Goal: Information Seeking & Learning: Check status

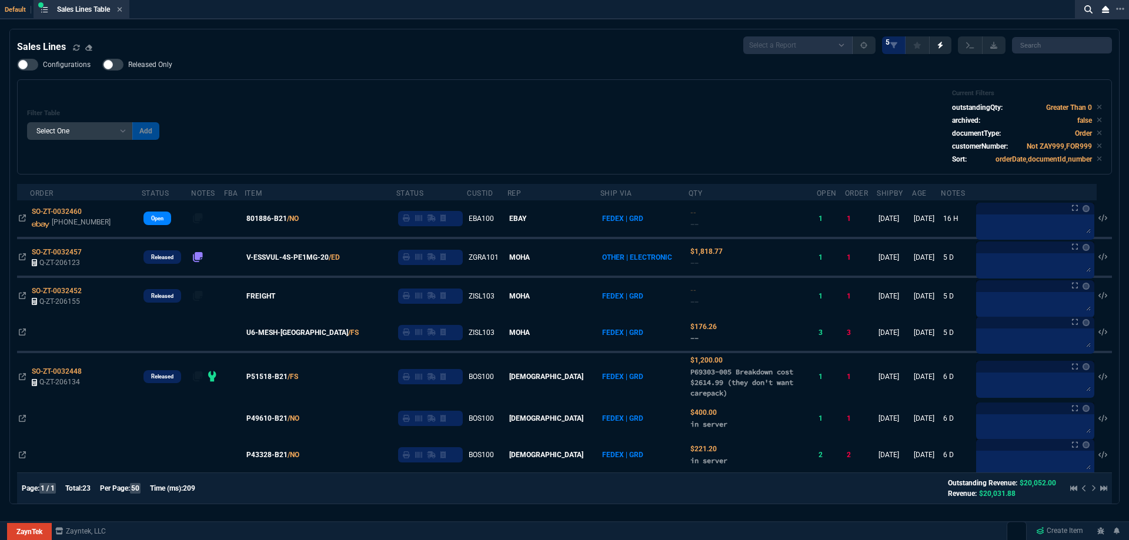
select select
click at [122, 10] on icon at bounding box center [120, 9] width 5 height 5
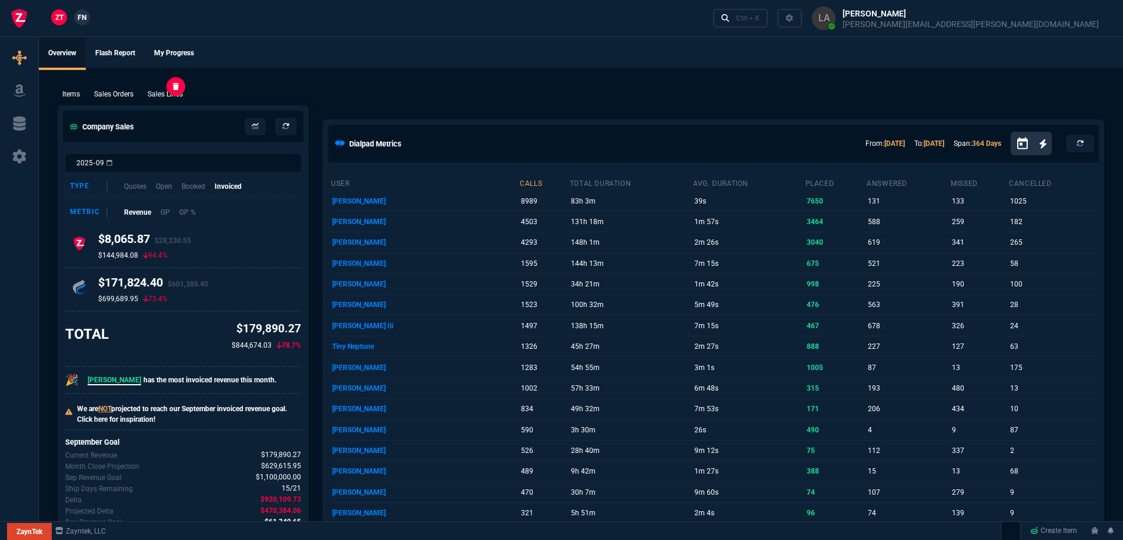
click at [166, 91] on p "Sales Lines" at bounding box center [165, 94] width 35 height 11
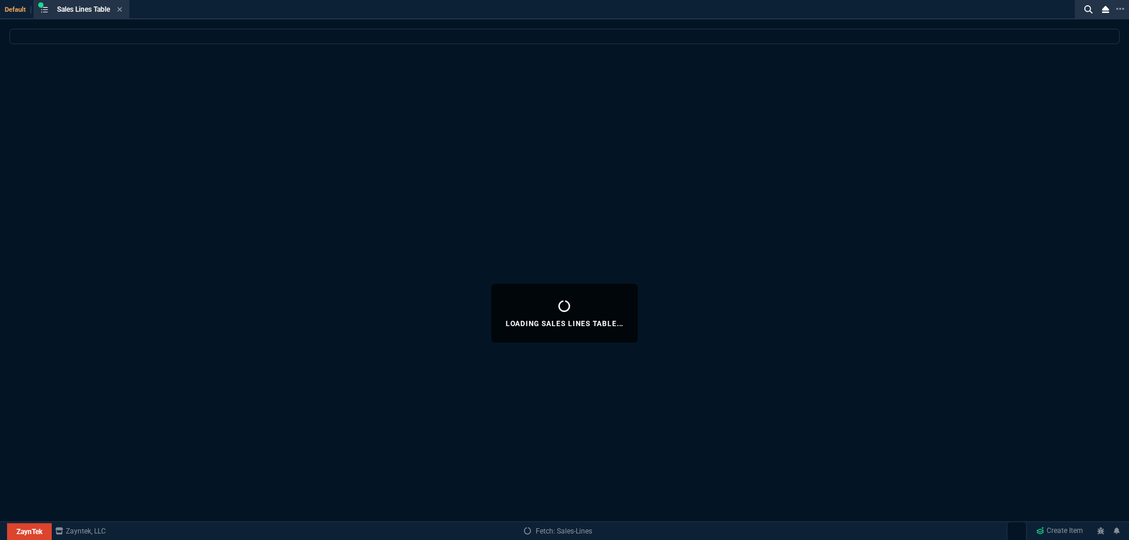
select select
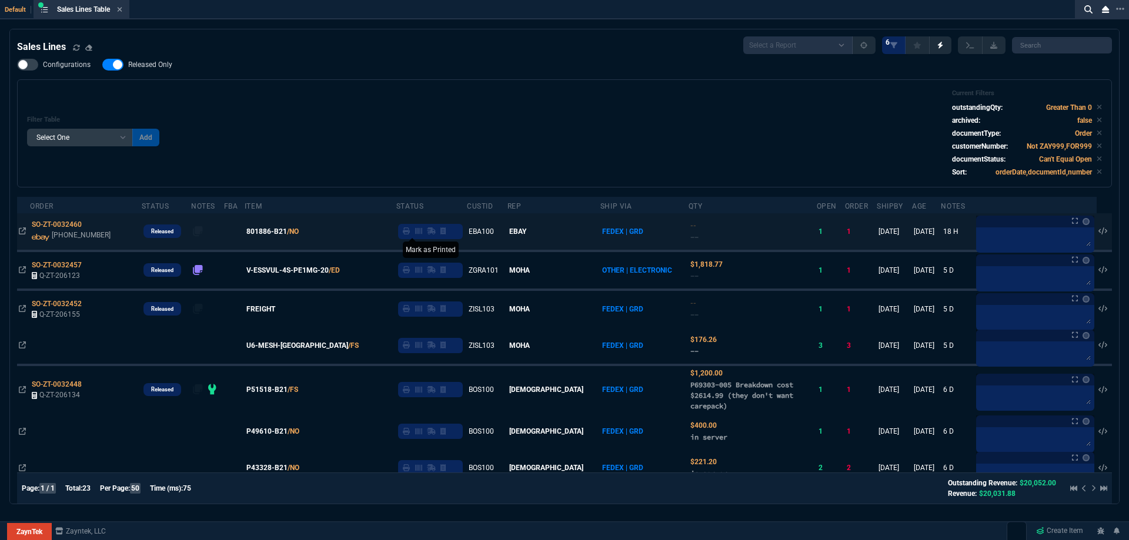
click at [406, 234] on icon at bounding box center [406, 231] width 7 height 7
drag, startPoint x: 140, startPoint y: 64, endPoint x: 422, endPoint y: 100, distance: 283.9
click at [140, 64] on span "Released Only" at bounding box center [150, 64] width 44 height 9
click at [102, 65] on input "Released Only" at bounding box center [102, 65] width 1 height 1
checkbox input "false"
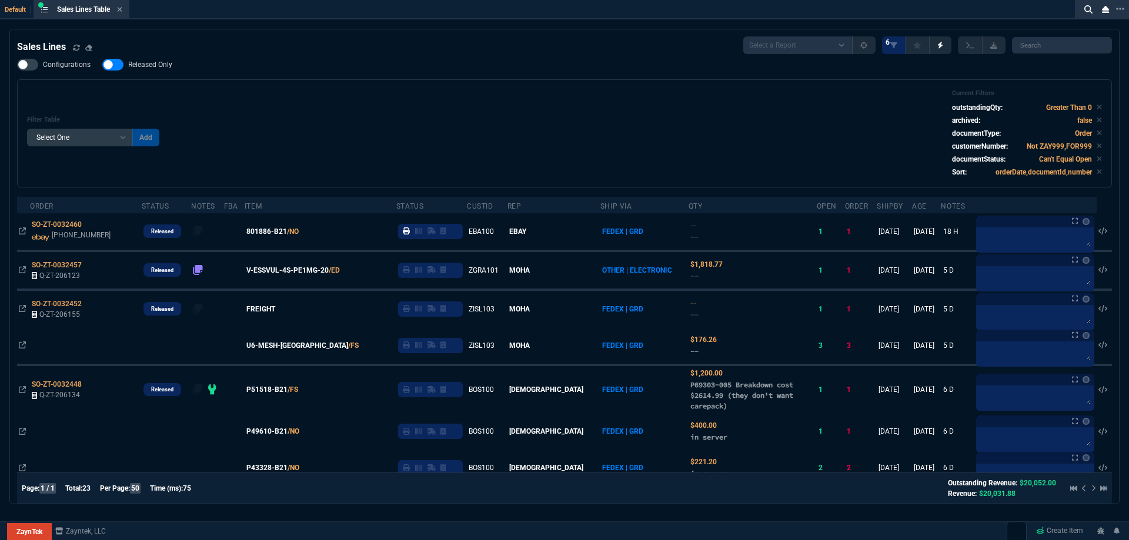
click at [430, 100] on div "Filter Table Select One Add Filter () Age () ATS () Cond (itemVariantCode) Cust…" at bounding box center [564, 133] width 1075 height 88
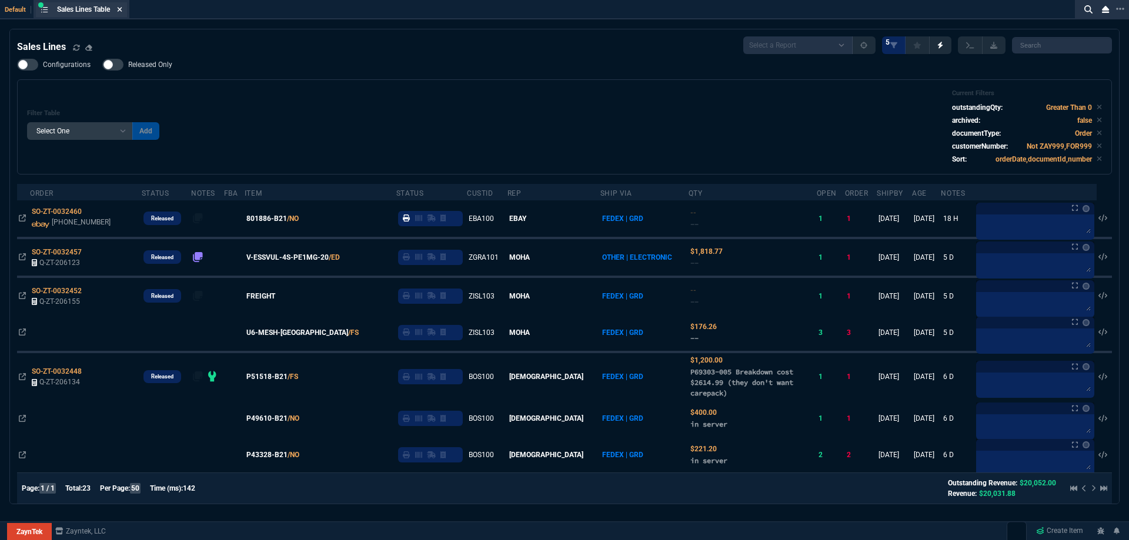
click at [121, 7] on icon at bounding box center [119, 9] width 5 height 7
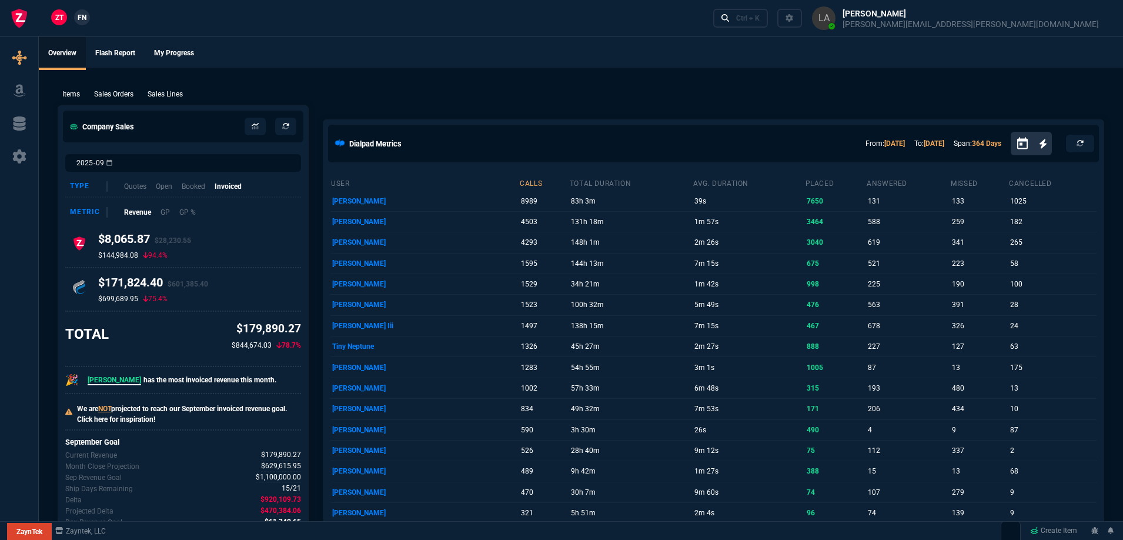
click at [81, 24] on link "FN" at bounding box center [82, 17] width 16 height 16
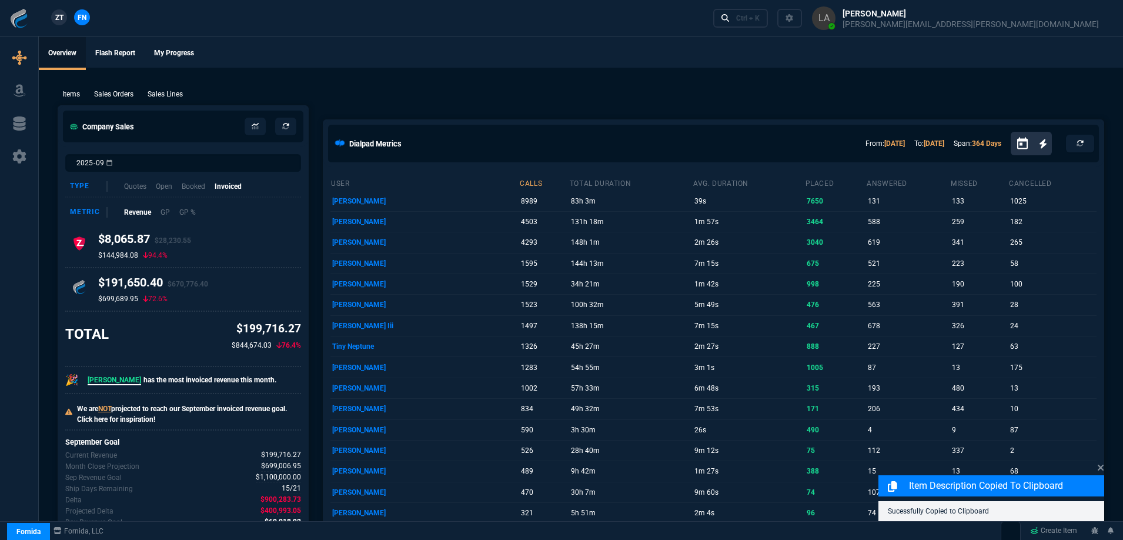
click at [166, 91] on p "Sales Lines" at bounding box center [165, 94] width 35 height 11
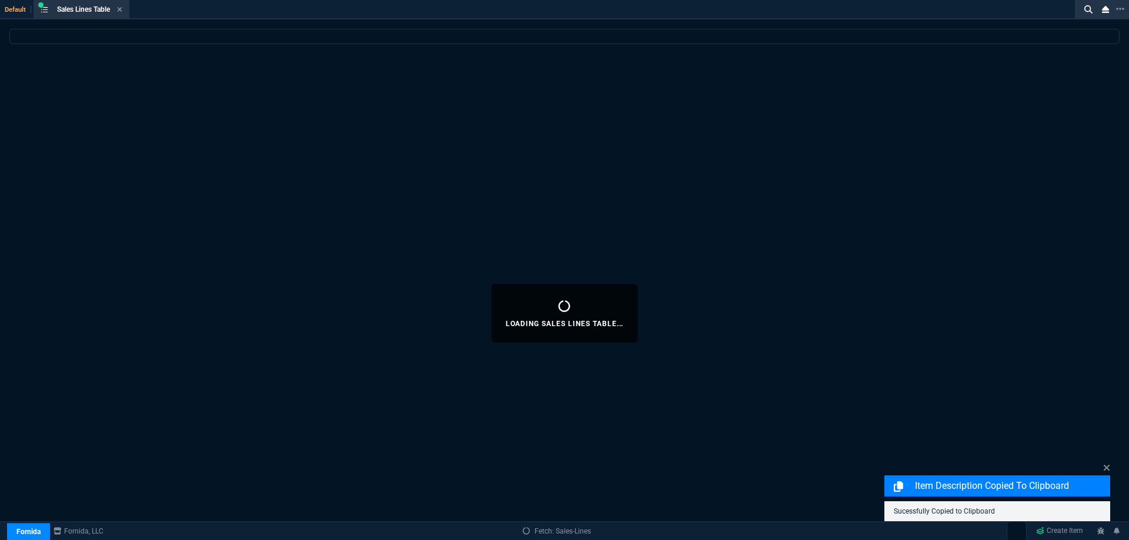
select select
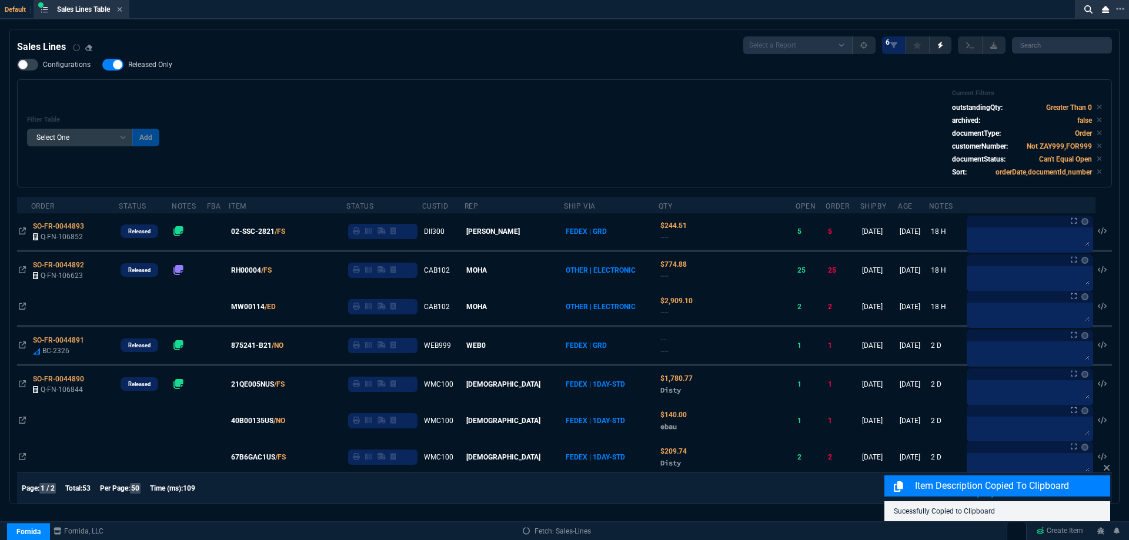
click at [154, 68] on span "Released Only" at bounding box center [150, 64] width 44 height 9
click at [102, 65] on input "Released Only" at bounding box center [102, 65] width 1 height 1
checkbox input "false"
click at [496, 124] on div "Filter Table Select One Add Filter () Age () ATS () Cond (itemVariantCode) Cust…" at bounding box center [564, 133] width 1075 height 88
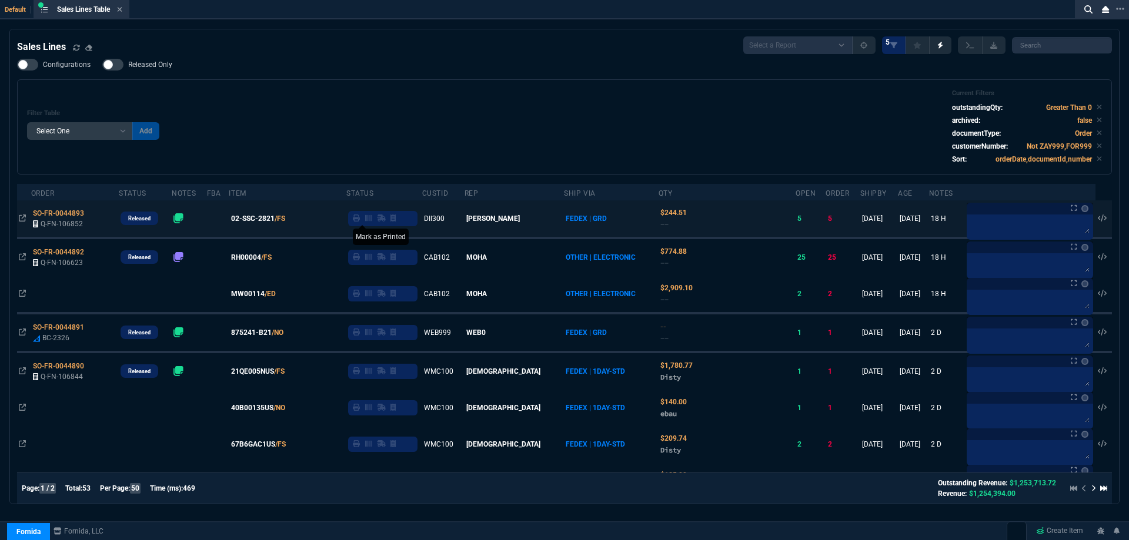
click at [360, 221] on icon at bounding box center [356, 218] width 7 height 7
drag, startPoint x: 258, startPoint y: 334, endPoint x: 377, endPoint y: 303, distance: 123.3
click at [258, 334] on span "875241-B21" at bounding box center [251, 332] width 41 height 11
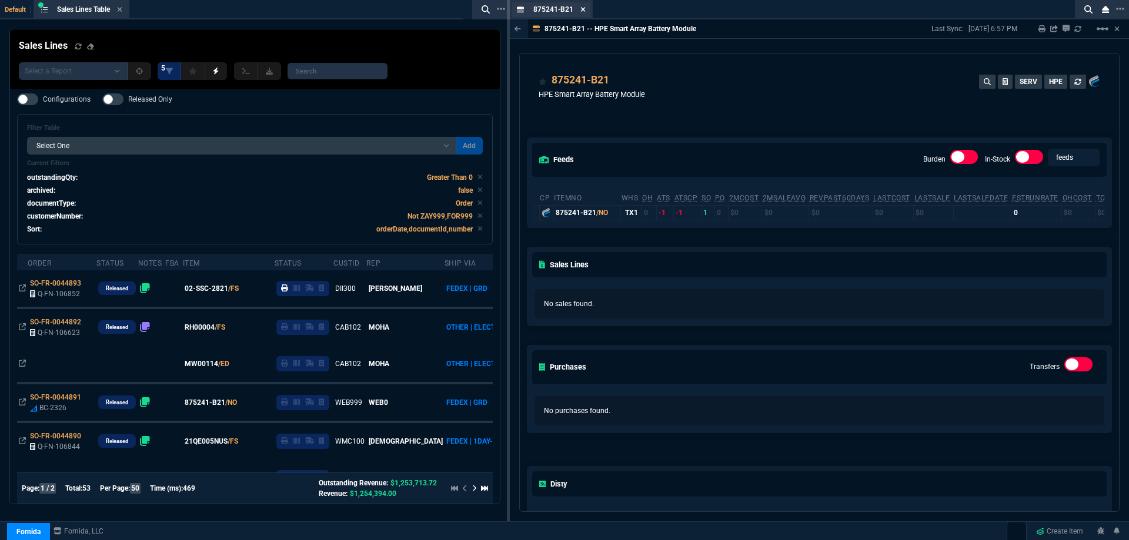
click at [583, 8] on icon at bounding box center [582, 9] width 5 height 7
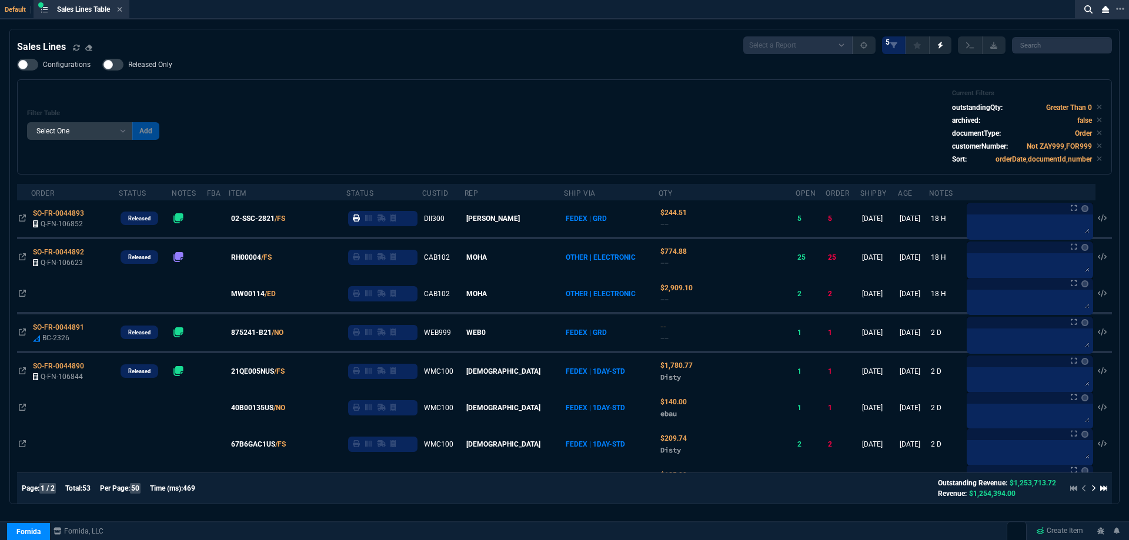
drag, startPoint x: 543, startPoint y: 46, endPoint x: 353, endPoint y: 75, distance: 191.5
click at [353, 75] on div "Configurations Released Only Filter Table Select One Add Filter () Age () ATS (…" at bounding box center [564, 117] width 1095 height 116
click at [121, 10] on icon at bounding box center [120, 9] width 5 height 5
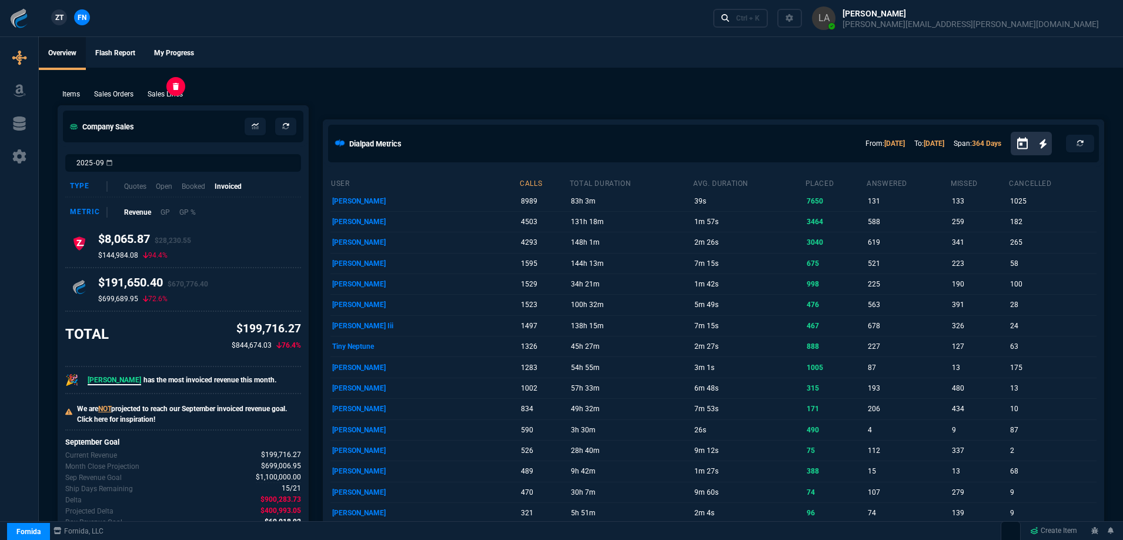
click at [168, 90] on p "Sales Lines" at bounding box center [165, 94] width 35 height 11
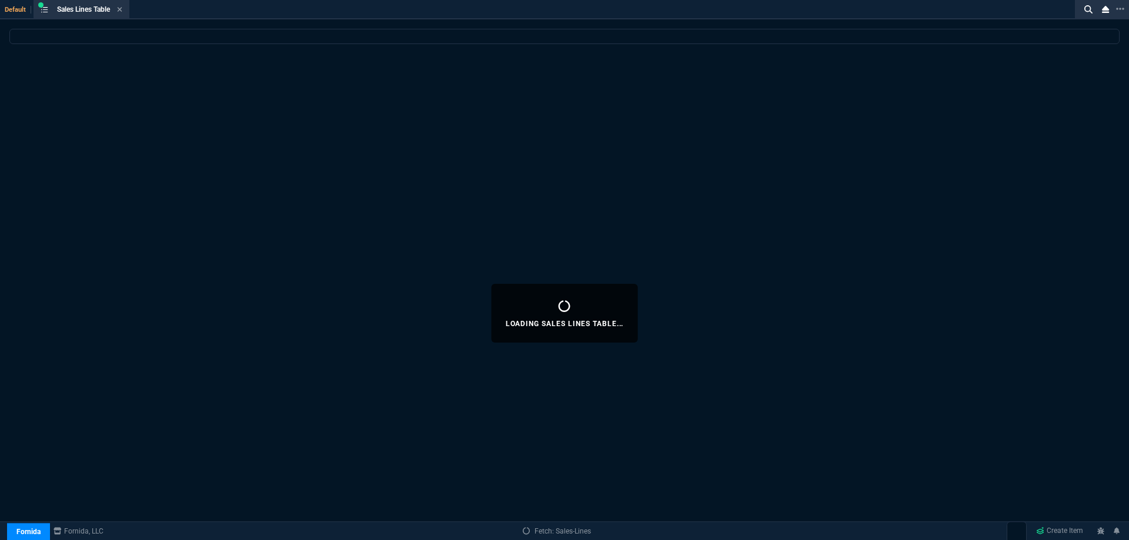
select select
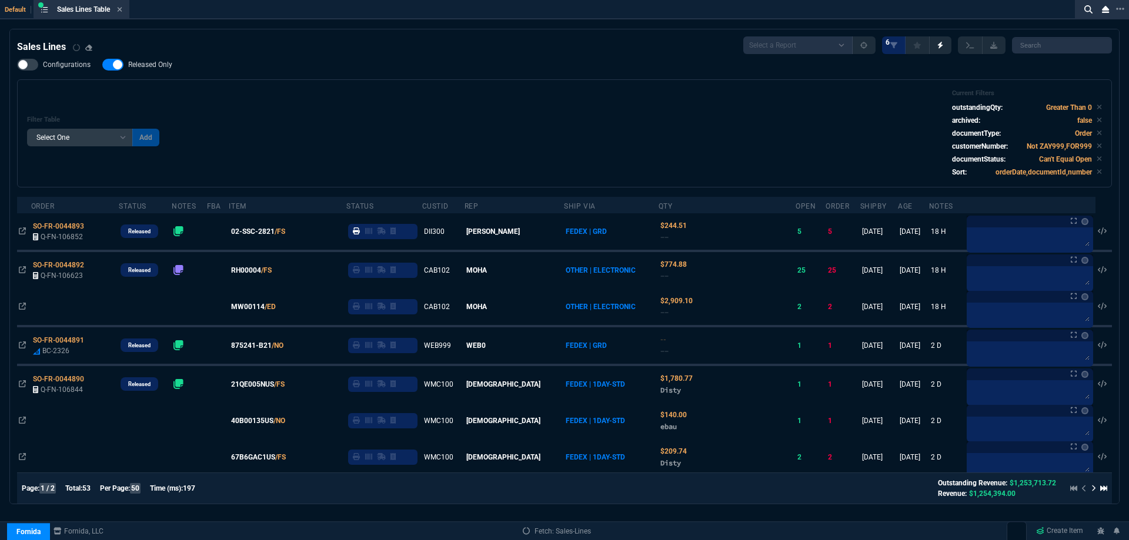
click at [122, 10] on icon at bounding box center [120, 9] width 5 height 5
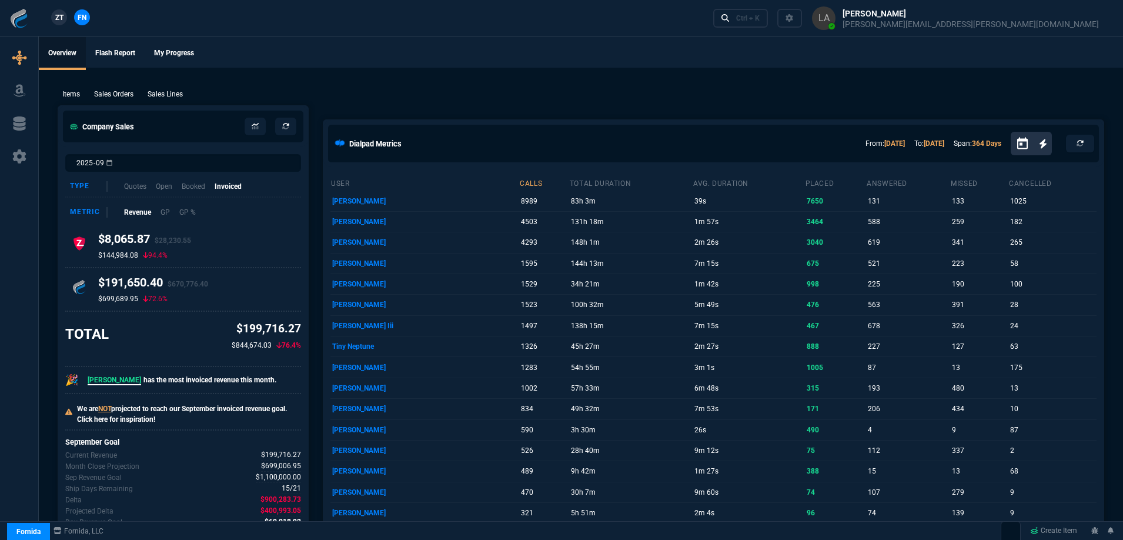
click at [55, 22] on span "ZT" at bounding box center [59, 17] width 8 height 11
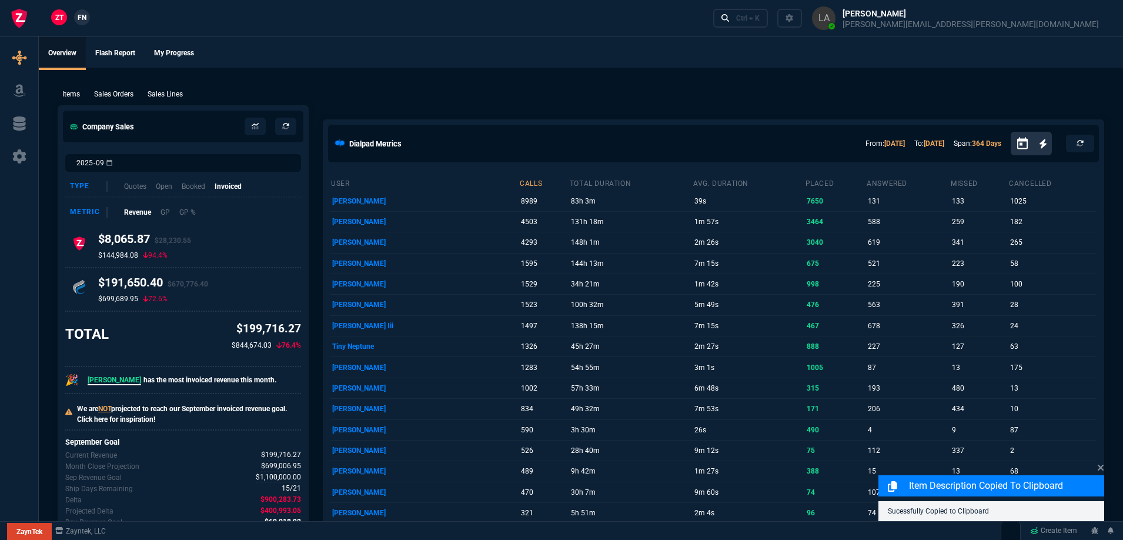
click at [175, 93] on p "Sales Lines" at bounding box center [165, 94] width 35 height 11
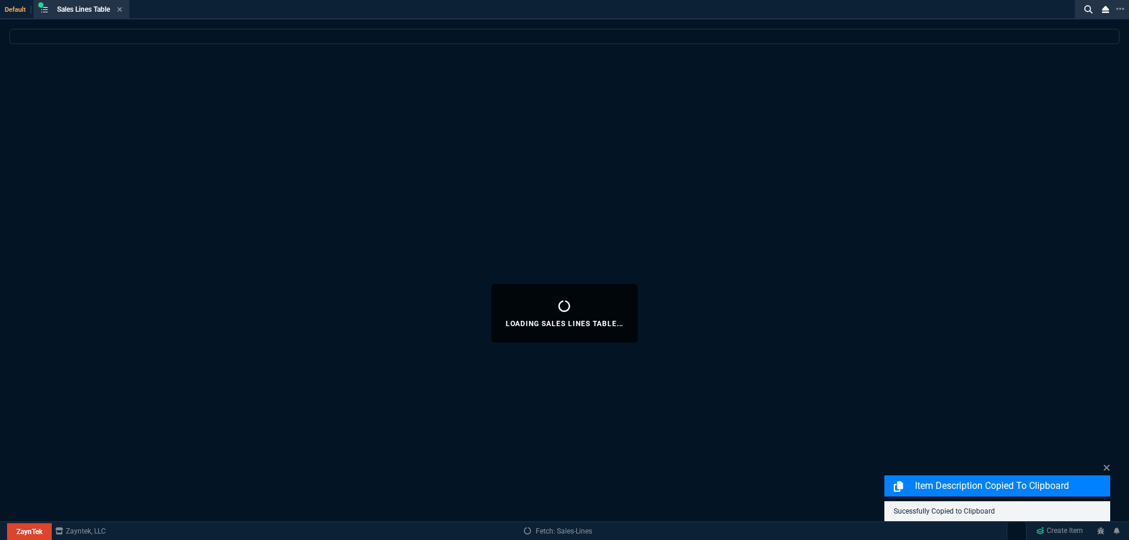
select select
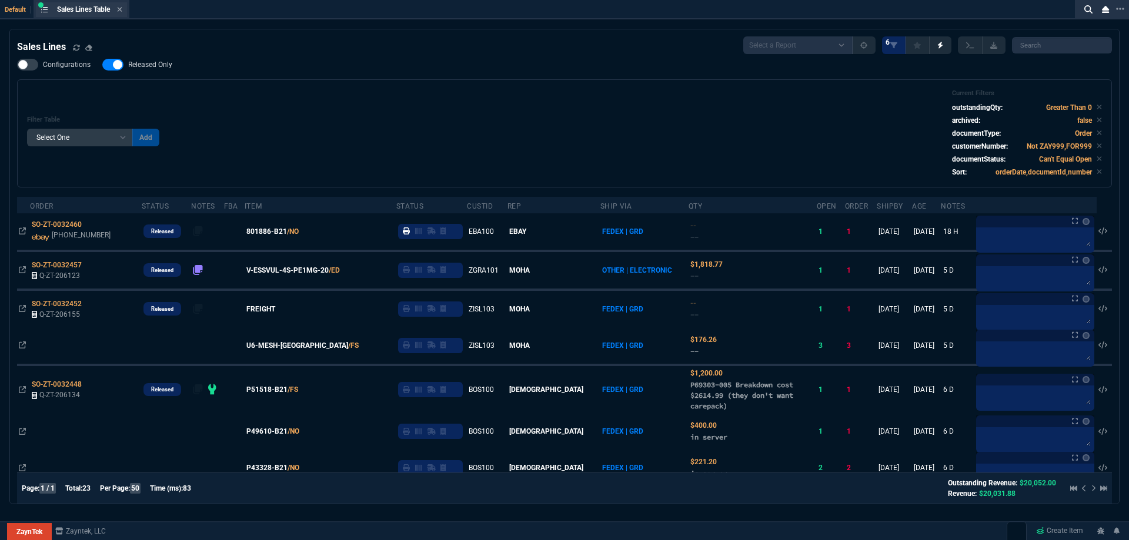
click at [122, 15] on div "Sales Lines Table Sales Line" at bounding box center [81, 9] width 91 height 15
drag, startPoint x: 123, startPoint y: 10, endPoint x: 124, endPoint y: 16, distance: 6.0
click at [122, 11] on icon at bounding box center [120, 9] width 5 height 5
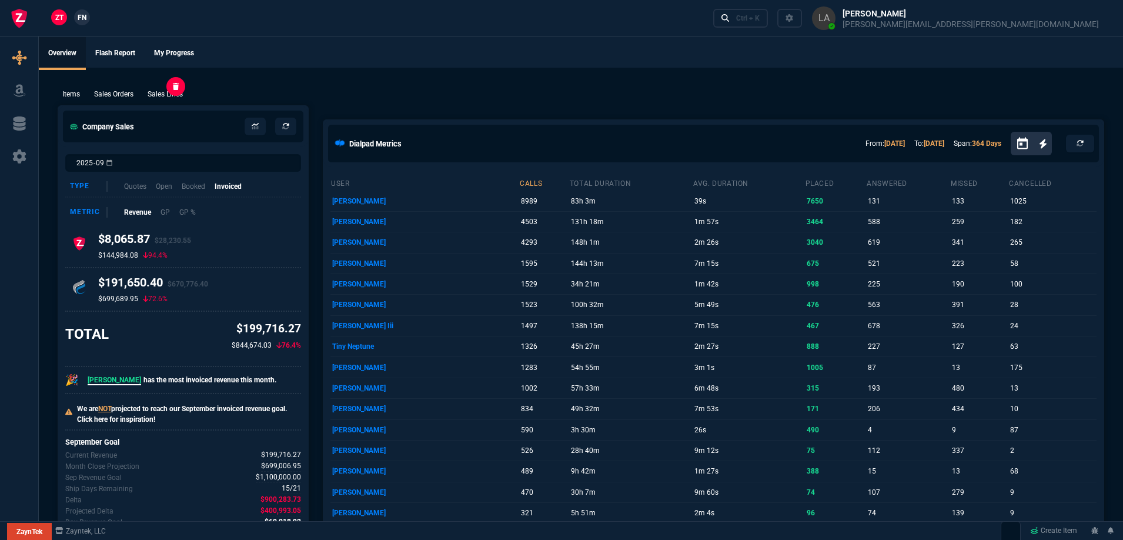
click at [151, 94] on p "Sales Lines" at bounding box center [165, 94] width 35 height 11
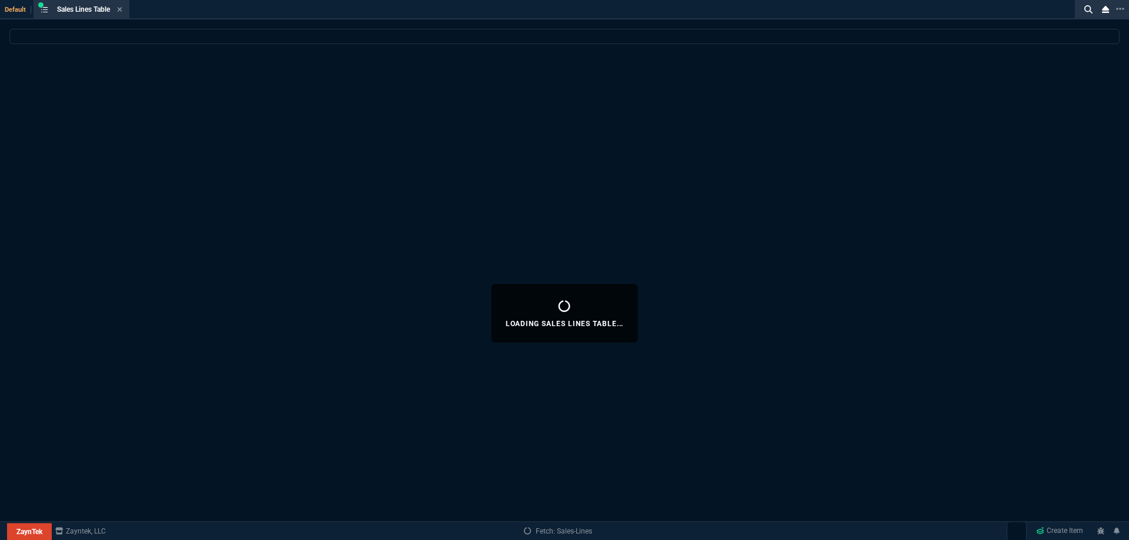
select select
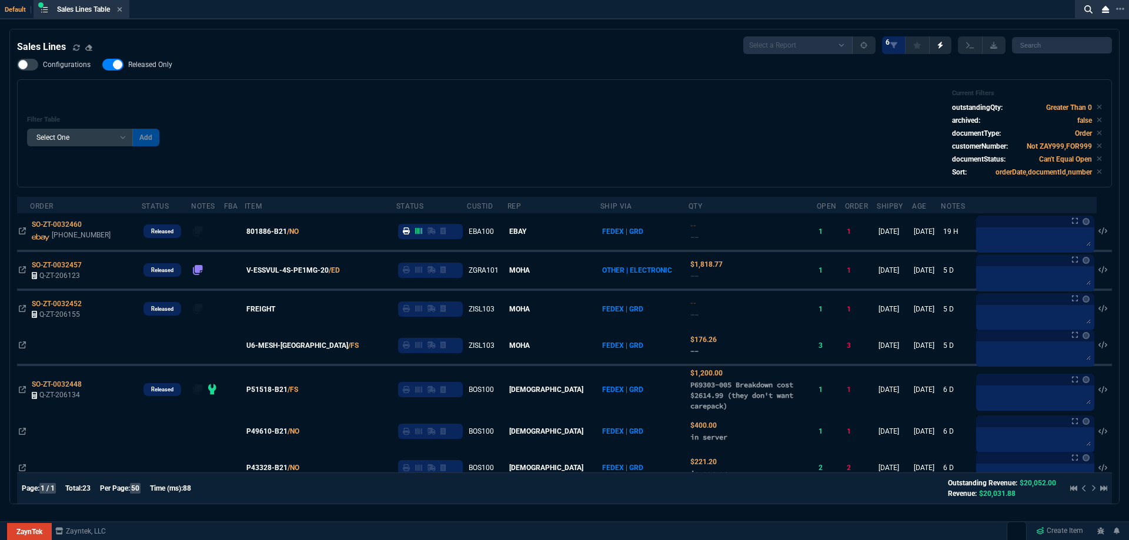
click at [143, 60] on label "Released Only" at bounding box center [143, 65] width 82 height 12
click at [102, 65] on input "Released Only" at bounding box center [102, 65] width 1 height 1
checkbox input "false"
click at [446, 111] on div "Filter Table Select One Add Filter () Age () ATS () Cond (itemVariantCode) Cust…" at bounding box center [564, 133] width 1075 height 88
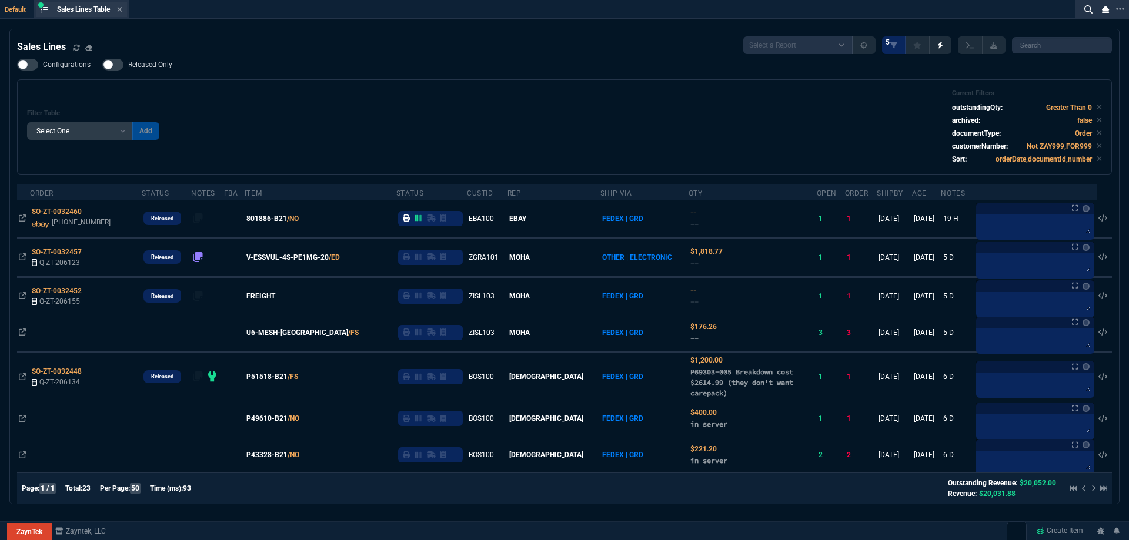
click at [118, 11] on div "Sales Lines Table Sales Line" at bounding box center [89, 10] width 65 height 10
click at [121, 11] on icon at bounding box center [120, 9] width 5 height 5
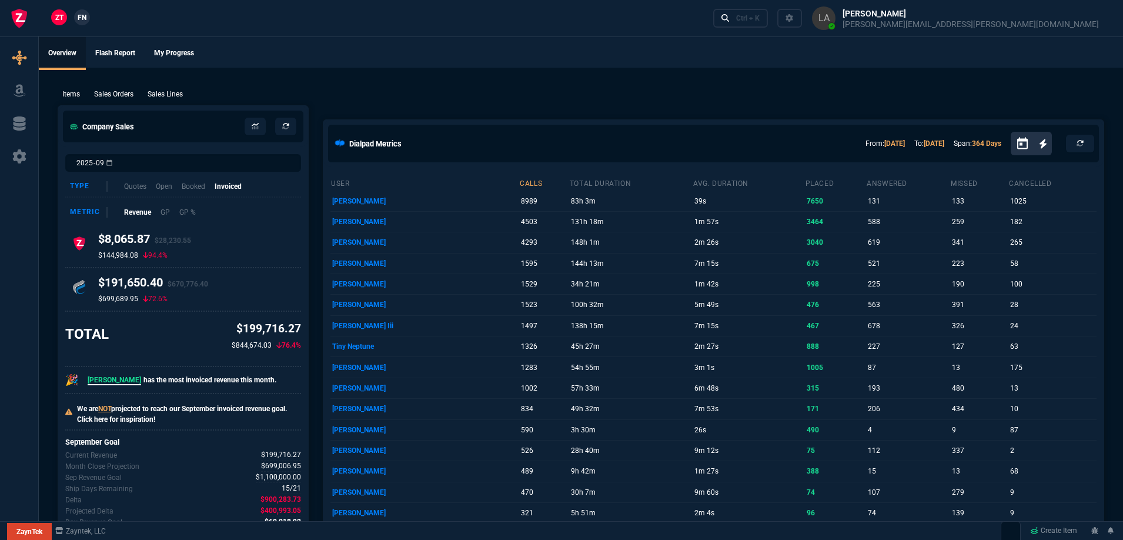
click at [87, 16] on link "FN" at bounding box center [82, 17] width 16 height 16
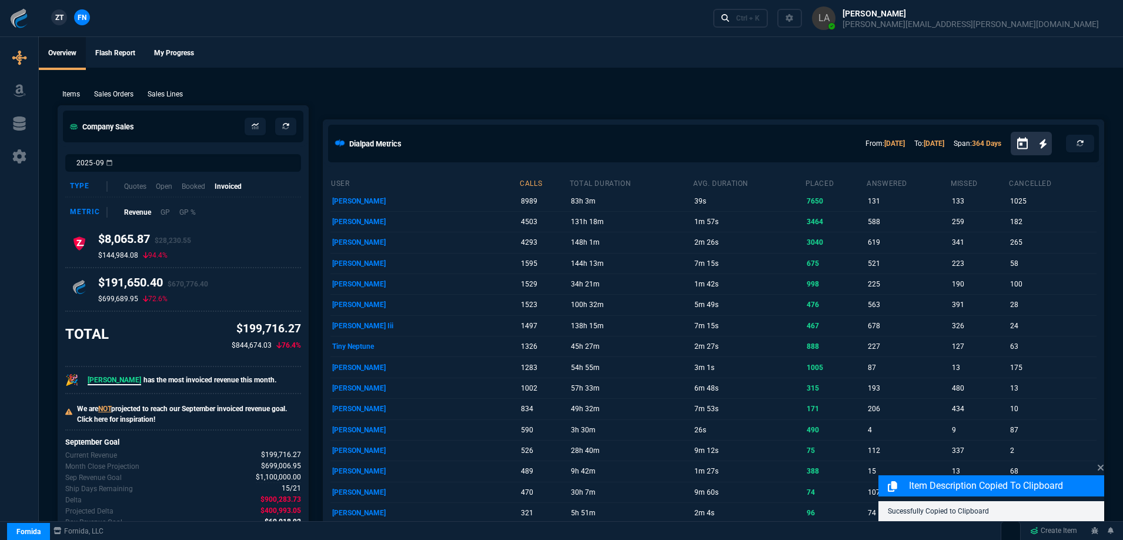
click at [174, 91] on p "Sales Lines" at bounding box center [165, 94] width 35 height 11
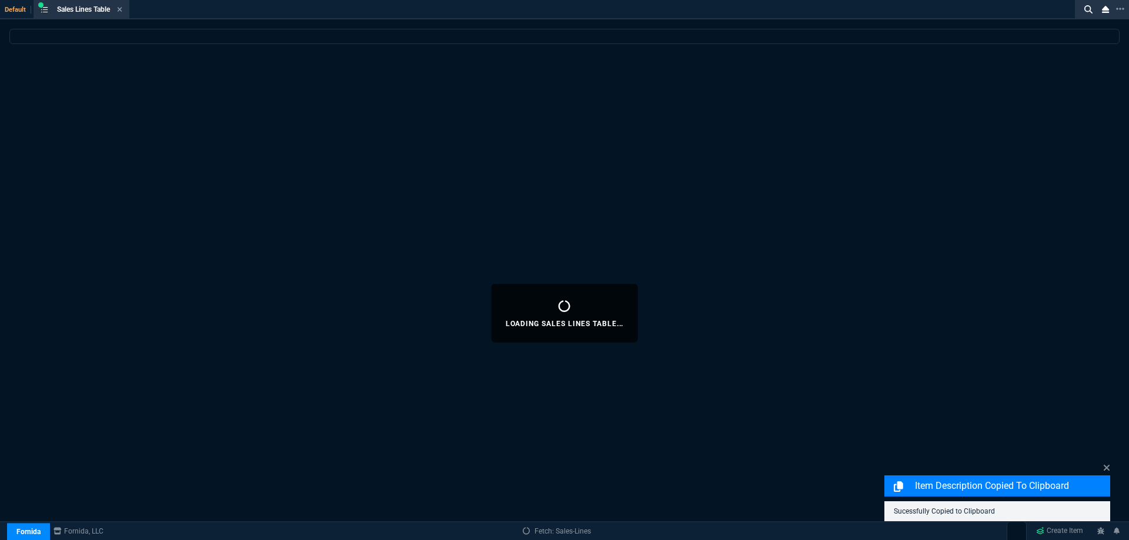
select select
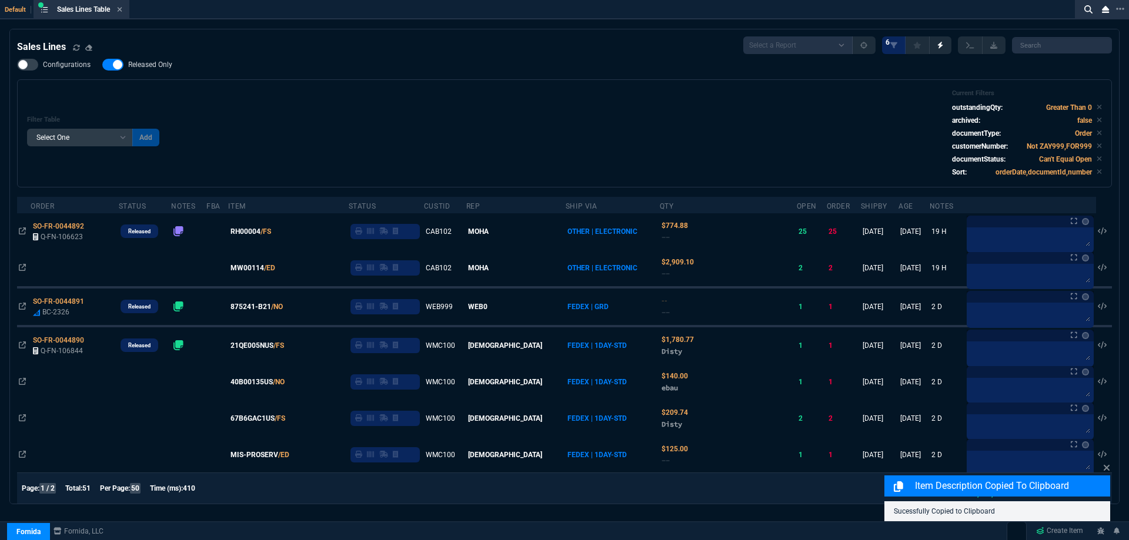
click at [147, 65] on span "Released Only" at bounding box center [150, 64] width 44 height 9
click at [102, 65] on input "Released Only" at bounding box center [102, 65] width 1 height 1
checkbox input "false"
click at [444, 113] on div "Filter Table Select One Add Filter () Age () ATS () Cond (itemVariantCode) Cust…" at bounding box center [564, 133] width 1075 height 88
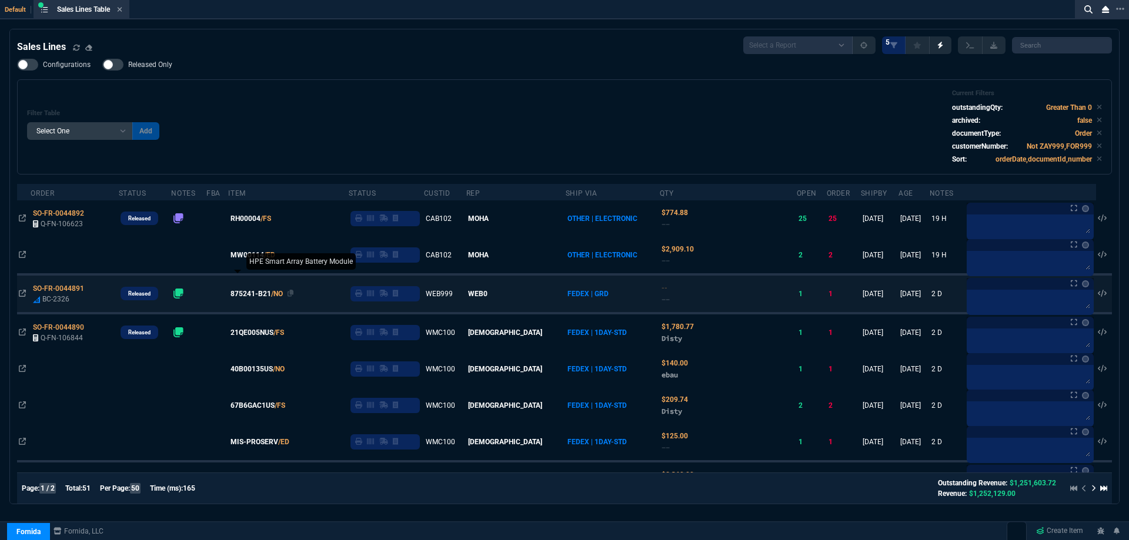
click at [266, 295] on span "875241-B21" at bounding box center [250, 294] width 41 height 11
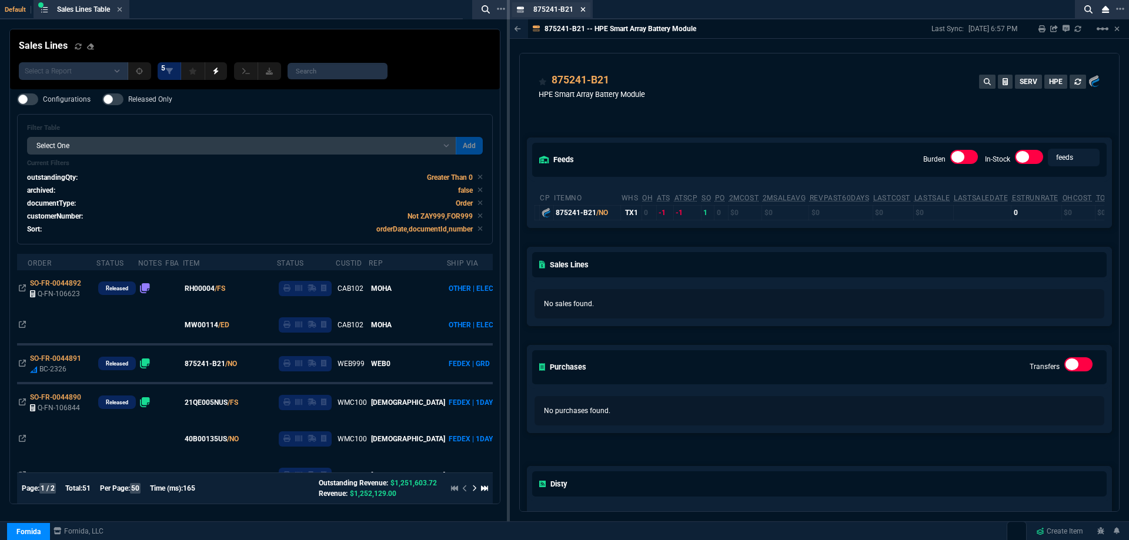
click at [584, 11] on icon at bounding box center [583, 9] width 5 height 5
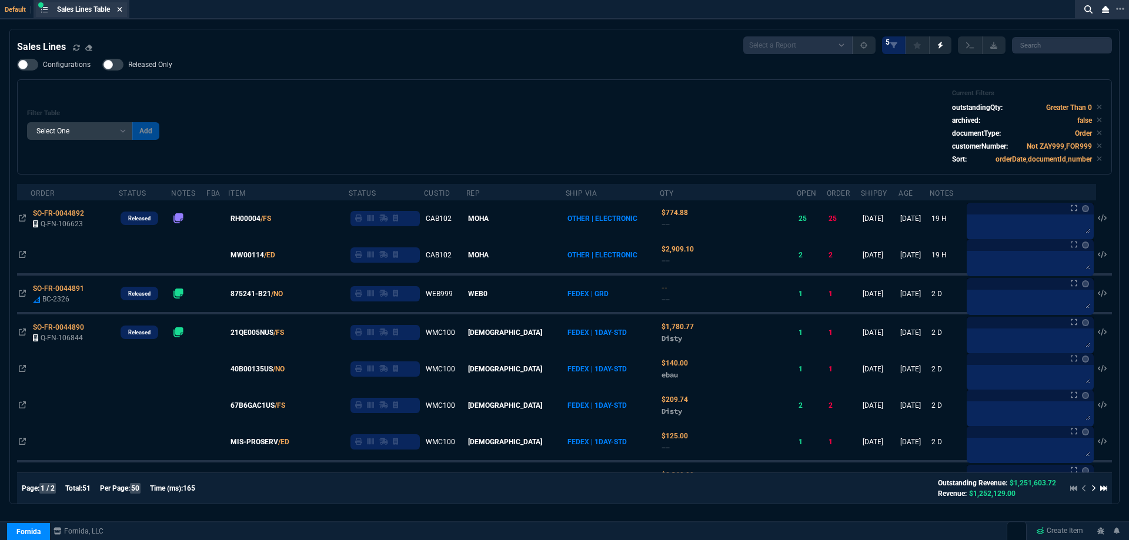
click at [122, 8] on icon at bounding box center [119, 9] width 5 height 7
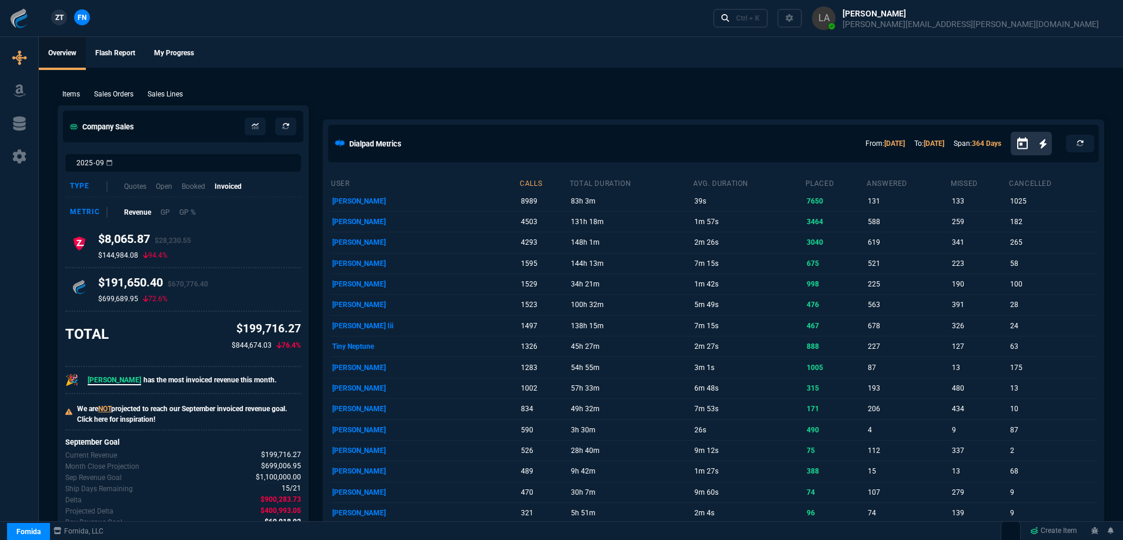
click at [379, 88] on div "Items Sales Orders Sales Lines Add Link" at bounding box center [581, 93] width 1046 height 14
click at [173, 91] on p "Sales Lines" at bounding box center [165, 94] width 35 height 11
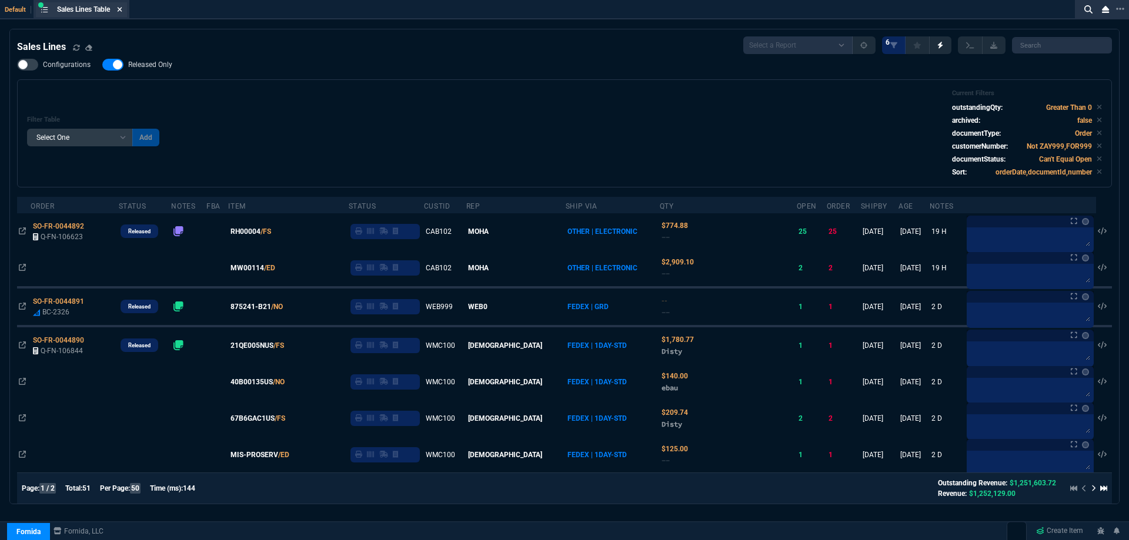
click at [121, 9] on icon at bounding box center [119, 9] width 5 height 7
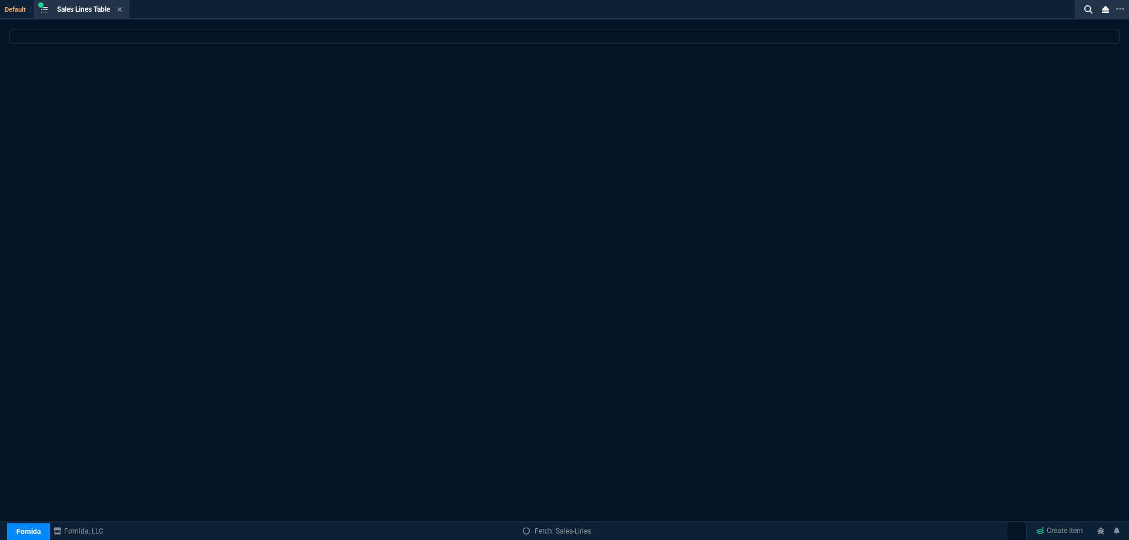
select select
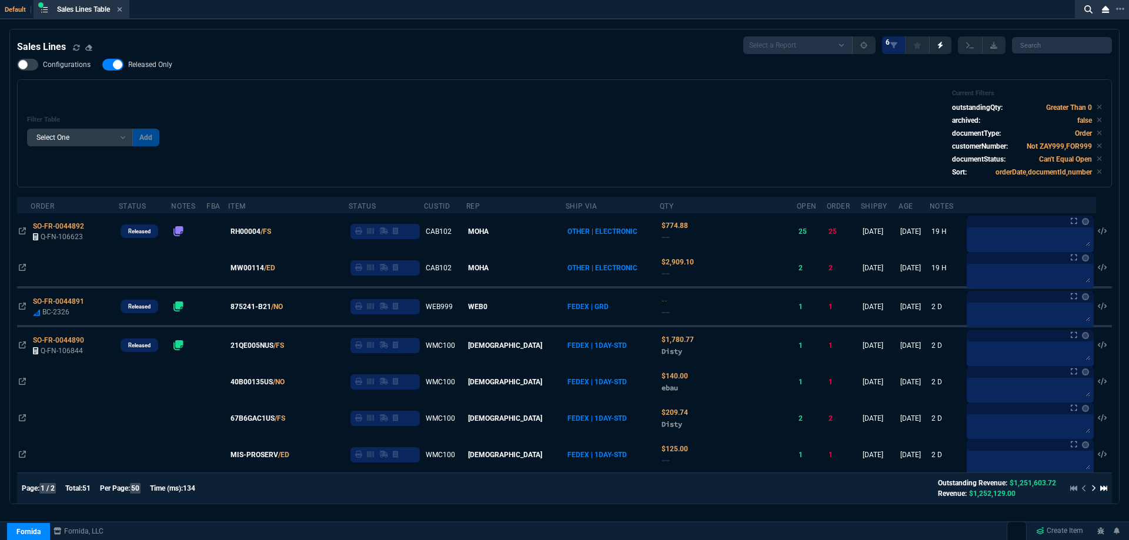
click at [168, 68] on span "Released Only" at bounding box center [150, 64] width 44 height 9
click at [102, 65] on input "Released Only" at bounding box center [102, 65] width 1 height 1
checkbox input "false"
click at [330, 105] on div "Filter Table Select One Add Filter () Age () ATS () Cond (itemVariantCode) Cust…" at bounding box center [564, 133] width 1075 height 88
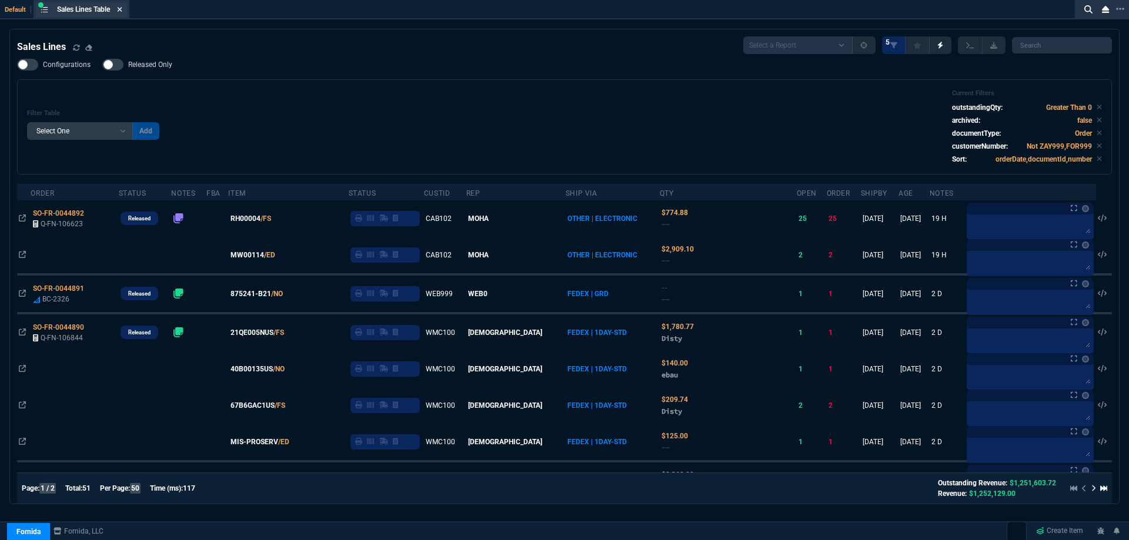
click at [122, 7] on icon at bounding box center [119, 9] width 5 height 7
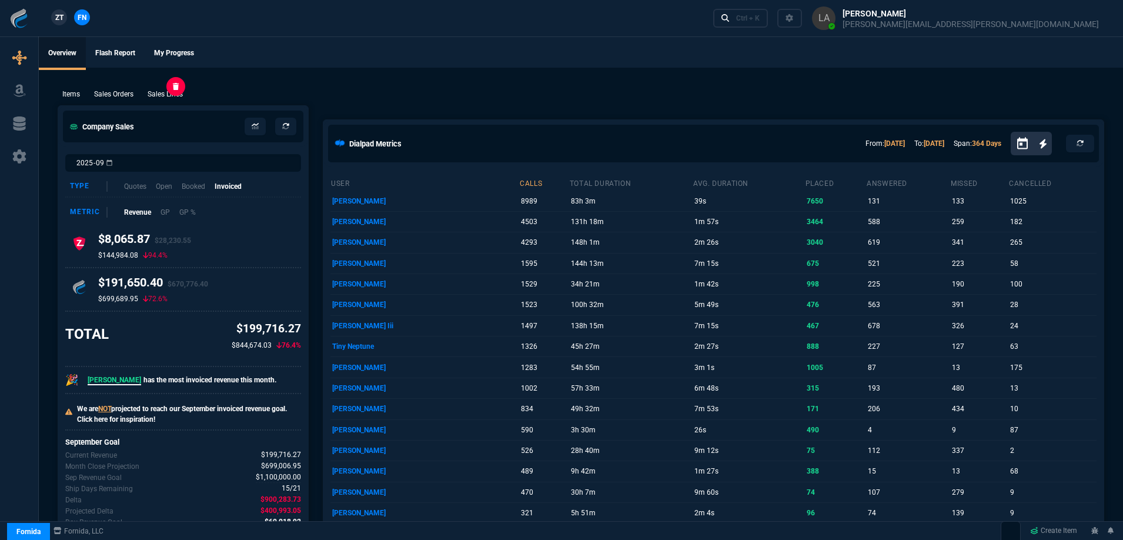
click at [178, 99] on p "Sales Lines" at bounding box center [165, 94] width 35 height 11
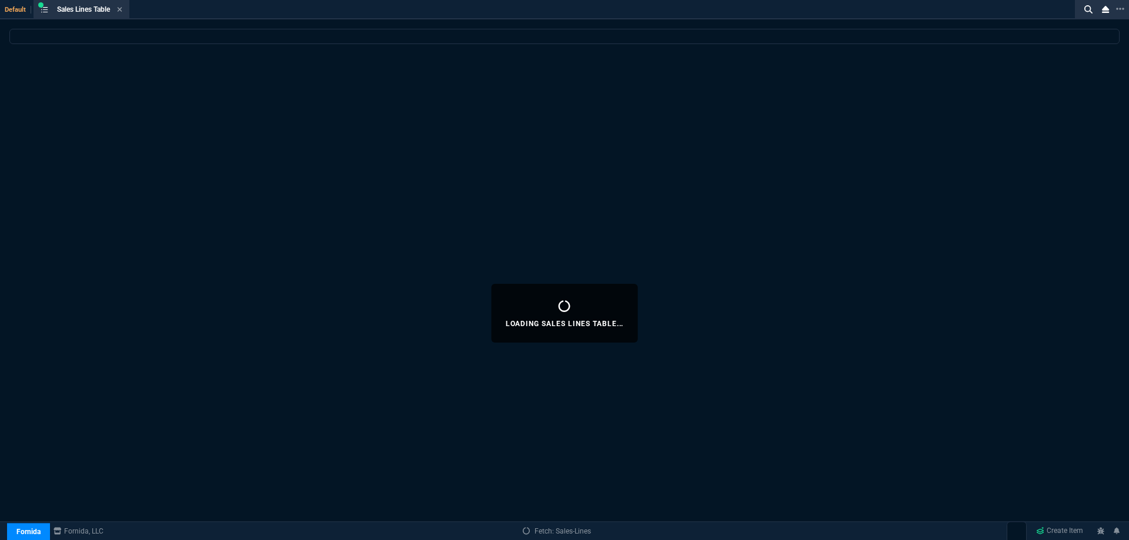
select select
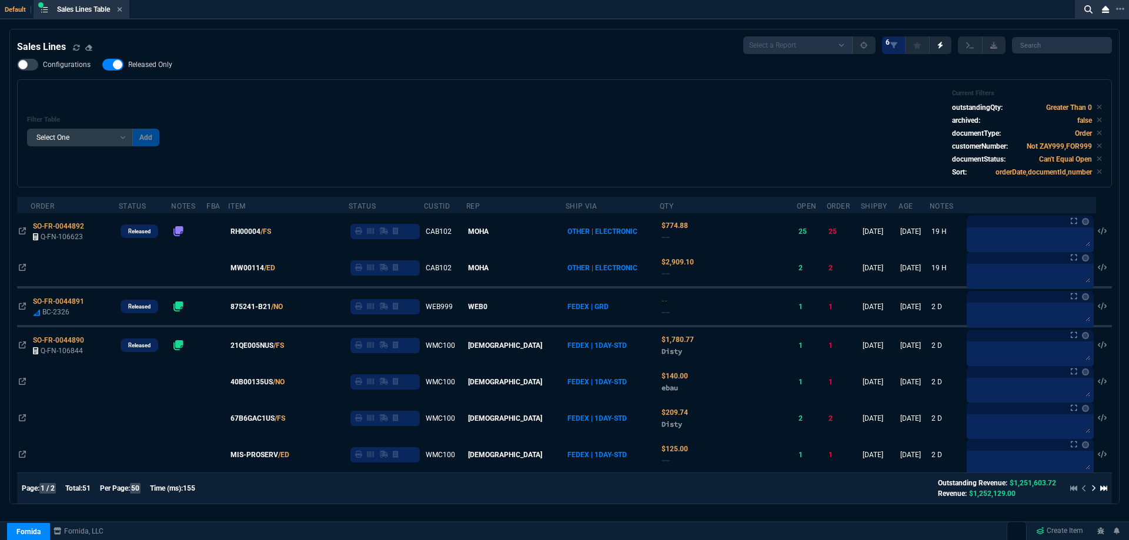
click at [168, 63] on span "Released Only" at bounding box center [150, 64] width 44 height 9
click at [102, 65] on input "Released Only" at bounding box center [102, 65] width 1 height 1
checkbox input "false"
click at [438, 98] on div "Filter Table Select One Add Filter () Age () ATS () Cond (itemVariantCode) Cust…" at bounding box center [564, 133] width 1075 height 88
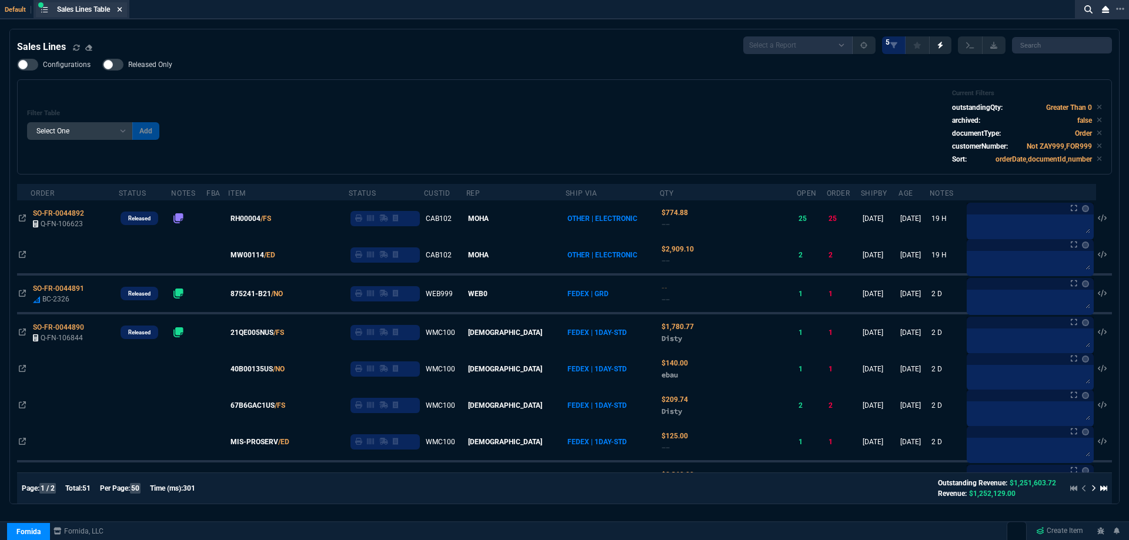
click at [122, 14] on nx-icon at bounding box center [119, 9] width 5 height 9
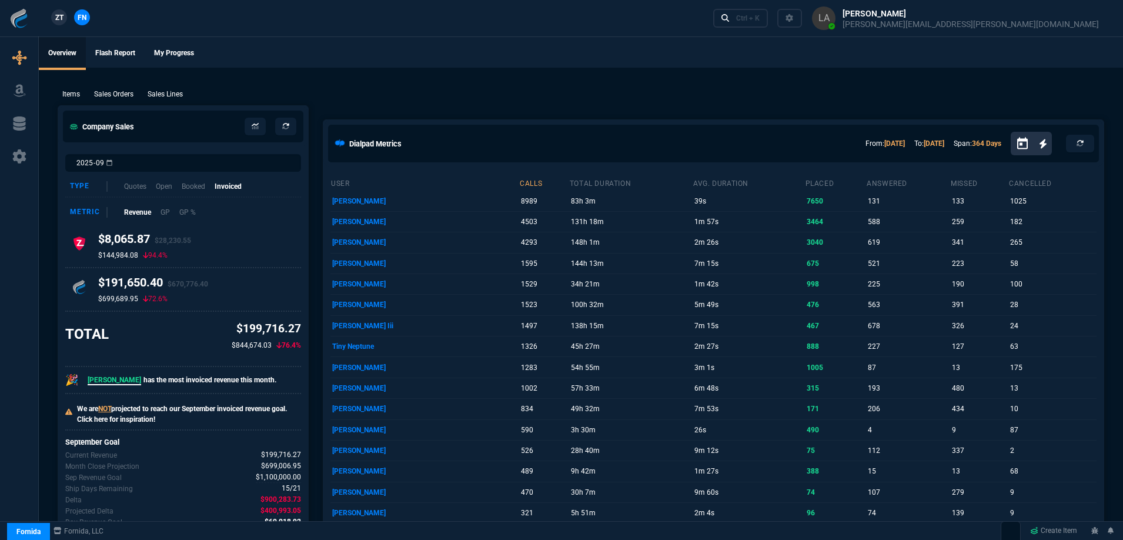
click at [63, 21] on span "ZT" at bounding box center [59, 17] width 8 height 11
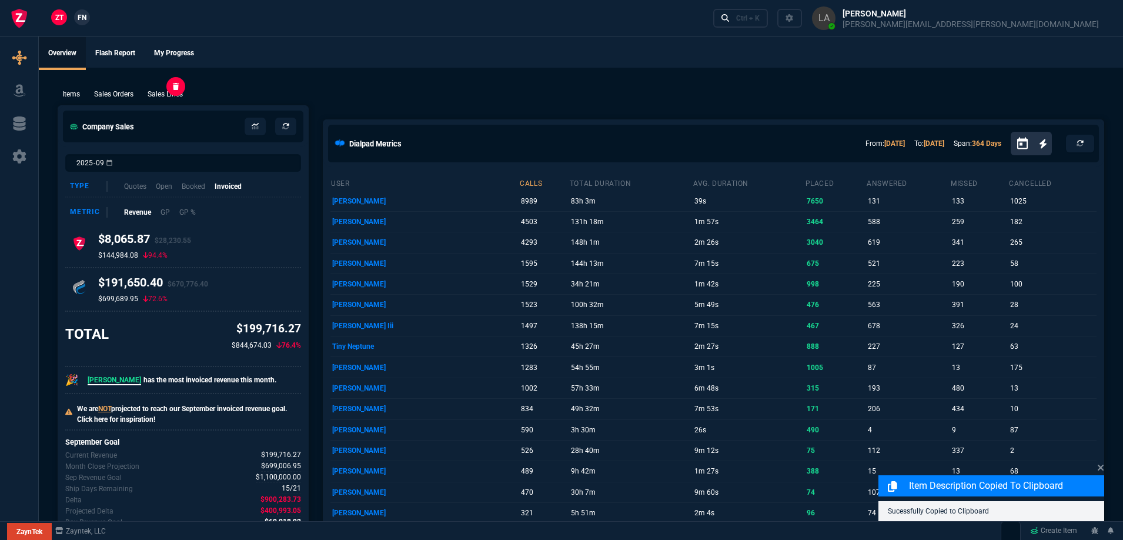
click at [168, 94] on p "Sales Lines" at bounding box center [165, 94] width 35 height 11
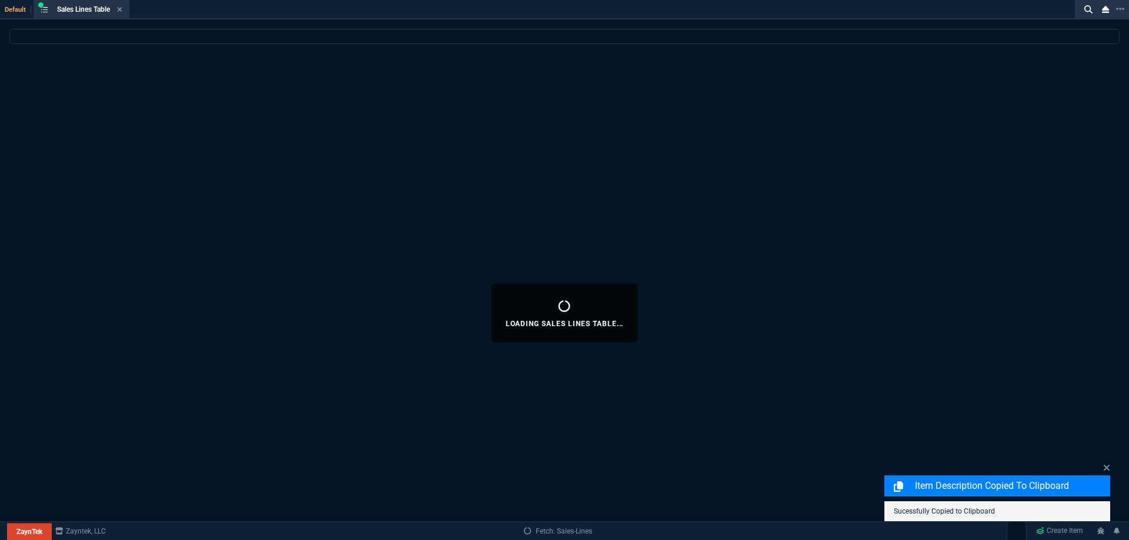
select select
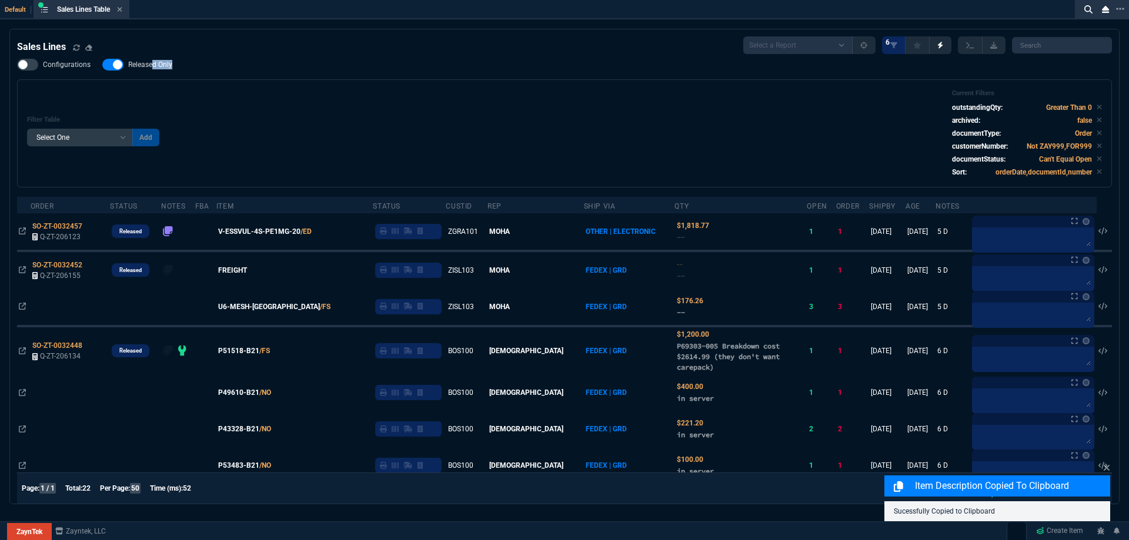
click at [152, 72] on nx-fornida-field-switch-one "Released Only" at bounding box center [143, 67] width 82 height 11
click at [411, 107] on div "Filter Table Select One Add Filter () Age () ATS () Cond (itemVariantCode) Cust…" at bounding box center [564, 133] width 1075 height 88
click at [152, 66] on span "Released Only" at bounding box center [150, 64] width 44 height 9
click at [102, 65] on input "Released Only" at bounding box center [102, 65] width 1 height 1
click at [382, 105] on div "Filter Table Select One Add Filter () Age () ATS () Cond (itemVariantCode) Cust…" at bounding box center [564, 133] width 1075 height 88
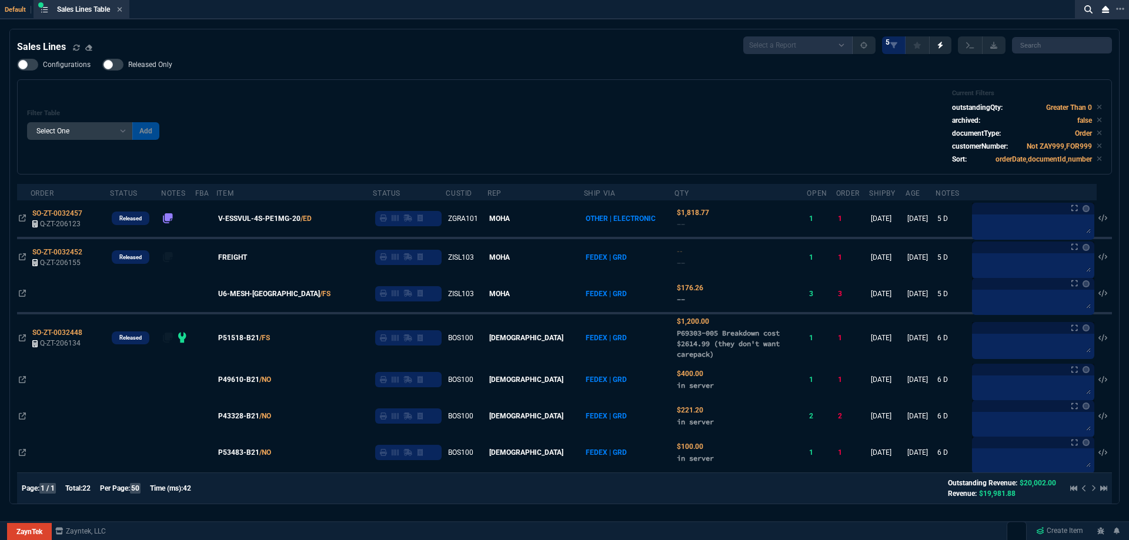
click at [146, 67] on span "Released Only" at bounding box center [150, 64] width 44 height 9
click at [102, 65] on input "Released Only" at bounding box center [102, 65] width 1 height 1
click at [369, 64] on div "Configurations Released Only Filter Table Select One Add Filter () Age () ATS (…" at bounding box center [564, 117] width 1095 height 116
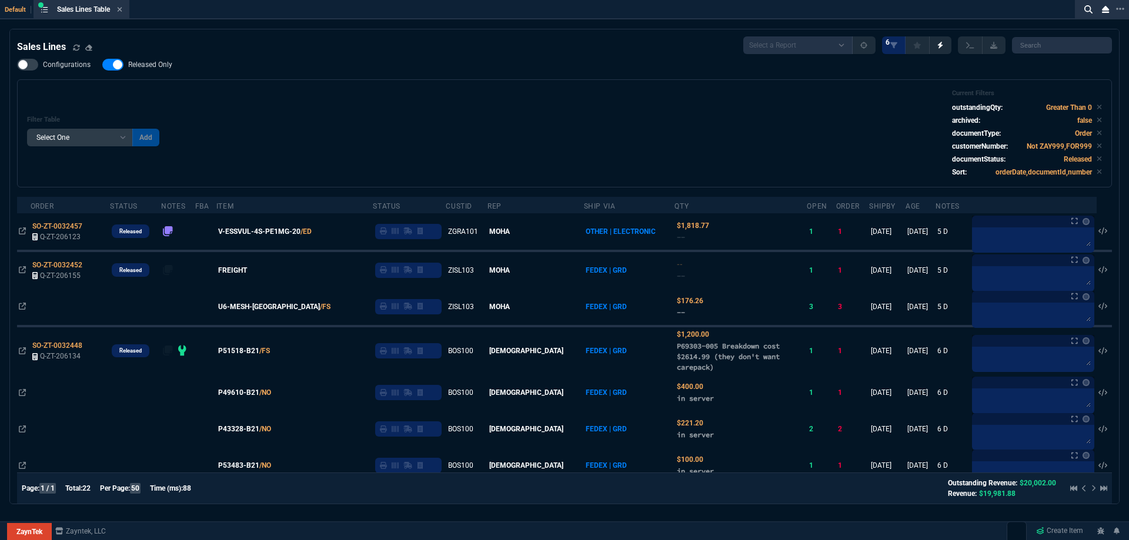
click at [163, 63] on span "Released Only" at bounding box center [150, 64] width 44 height 9
click at [102, 65] on input "Released Only" at bounding box center [102, 65] width 1 height 1
checkbox input "false"
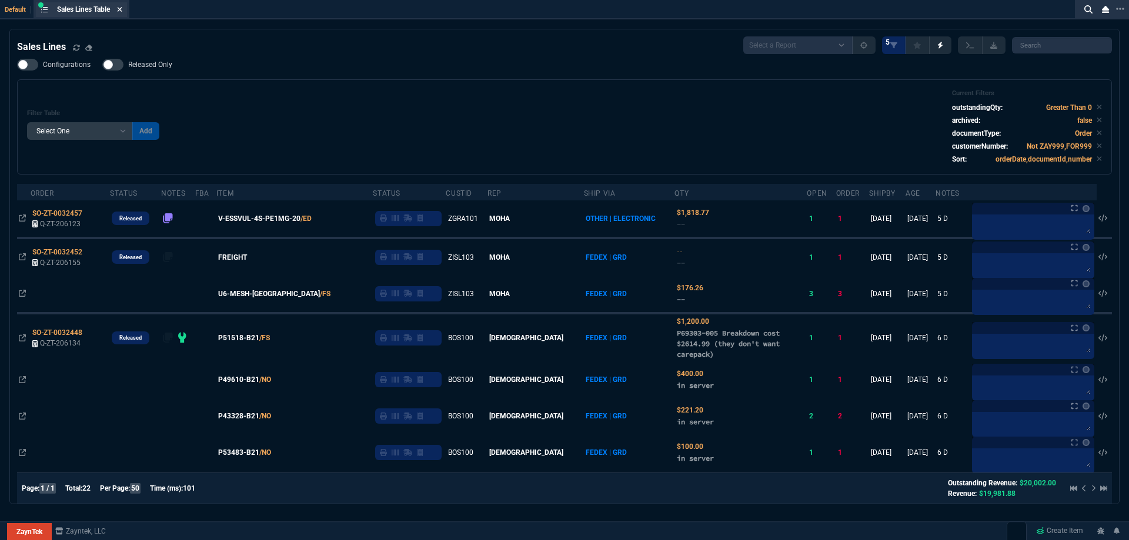
click at [122, 11] on icon at bounding box center [120, 9] width 5 height 5
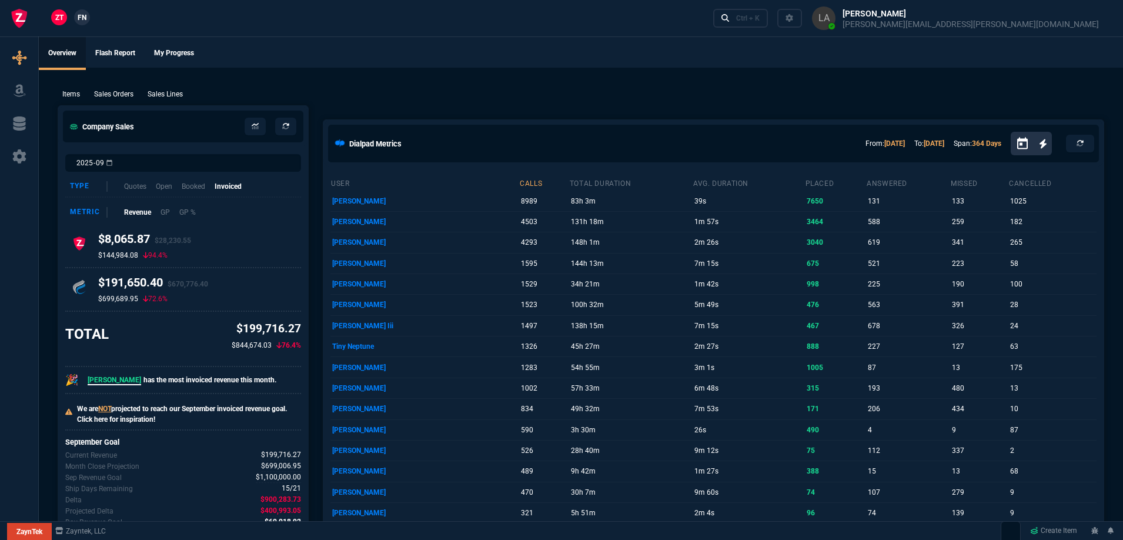
click at [75, 16] on link "FN" at bounding box center [82, 17] width 16 height 16
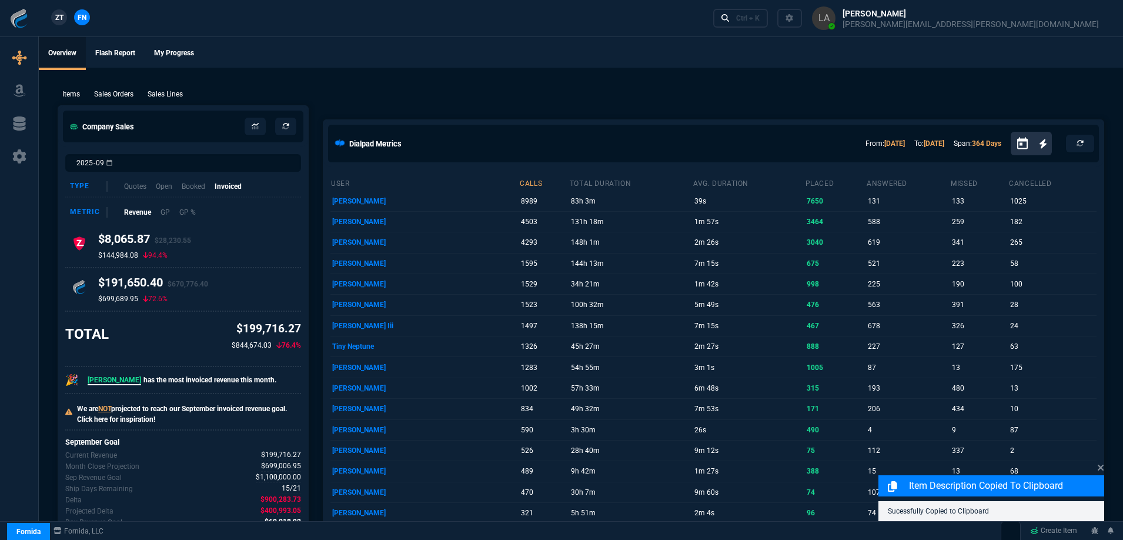
click at [164, 90] on p "Sales Lines" at bounding box center [165, 94] width 35 height 11
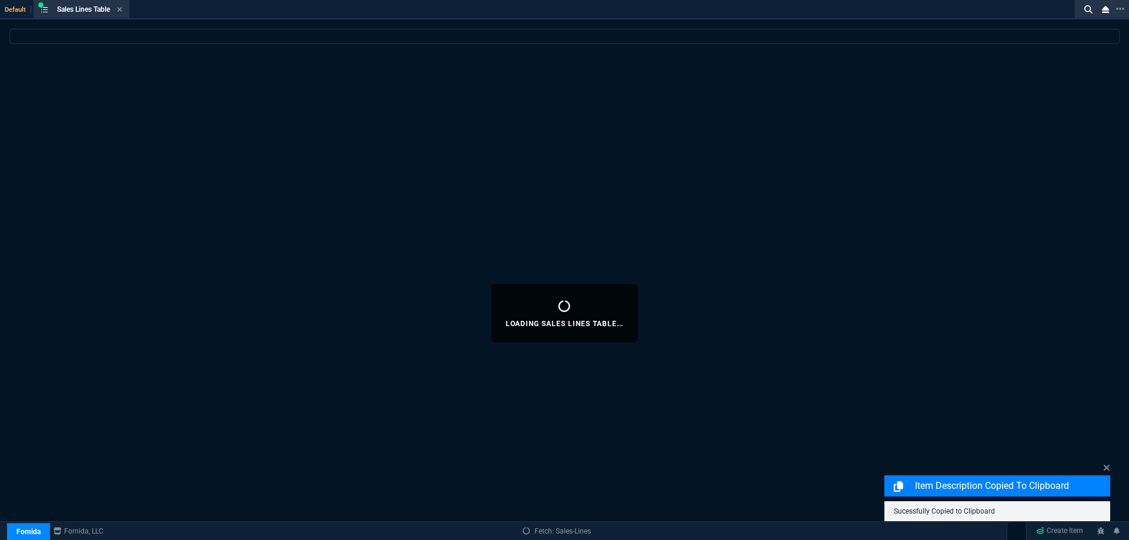
select select
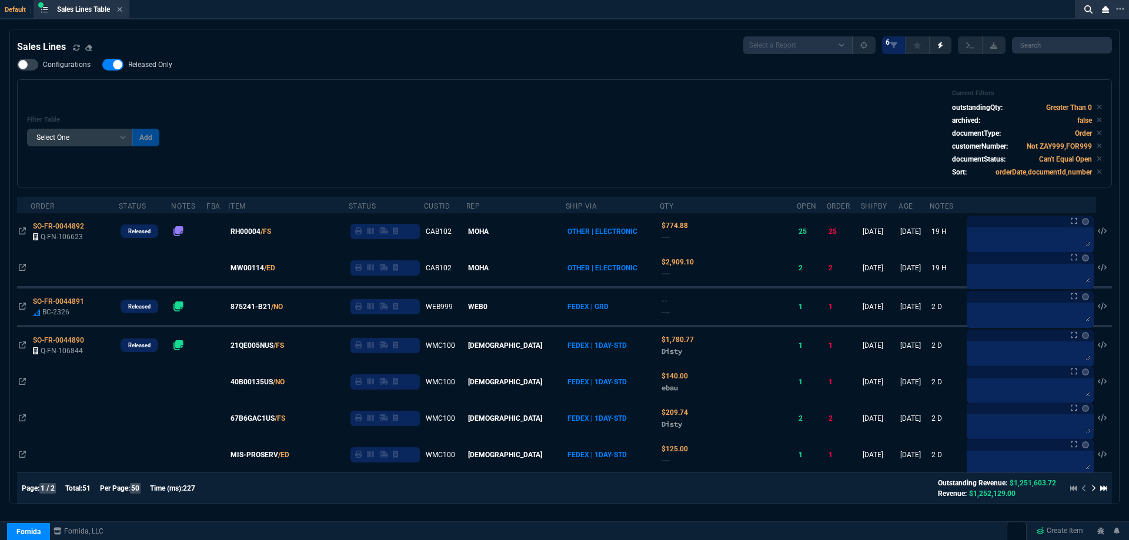
click at [157, 66] on span "Released Only" at bounding box center [150, 64] width 44 height 9
click at [102, 65] on input "Released Only" at bounding box center [102, 65] width 1 height 1
checkbox input "false"
click at [420, 95] on div "Filter Table Select One Add Filter () Age () ATS () Cond (itemVariantCode) Cust…" at bounding box center [564, 133] width 1075 height 88
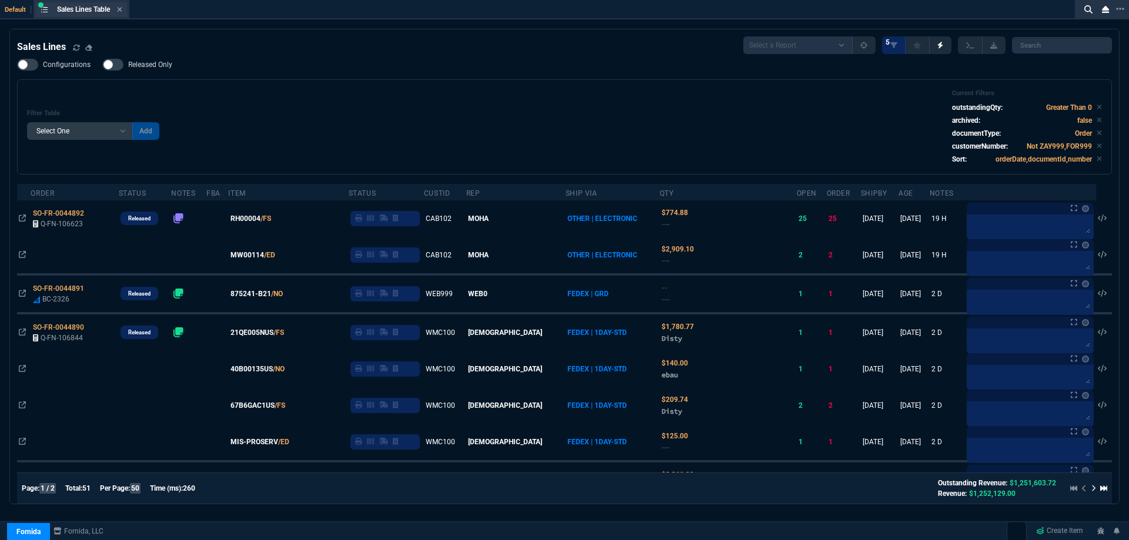
click at [125, 11] on div "Sales Lines Table Sales Line" at bounding box center [81, 9] width 91 height 15
click at [122, 11] on icon at bounding box center [119, 9] width 5 height 7
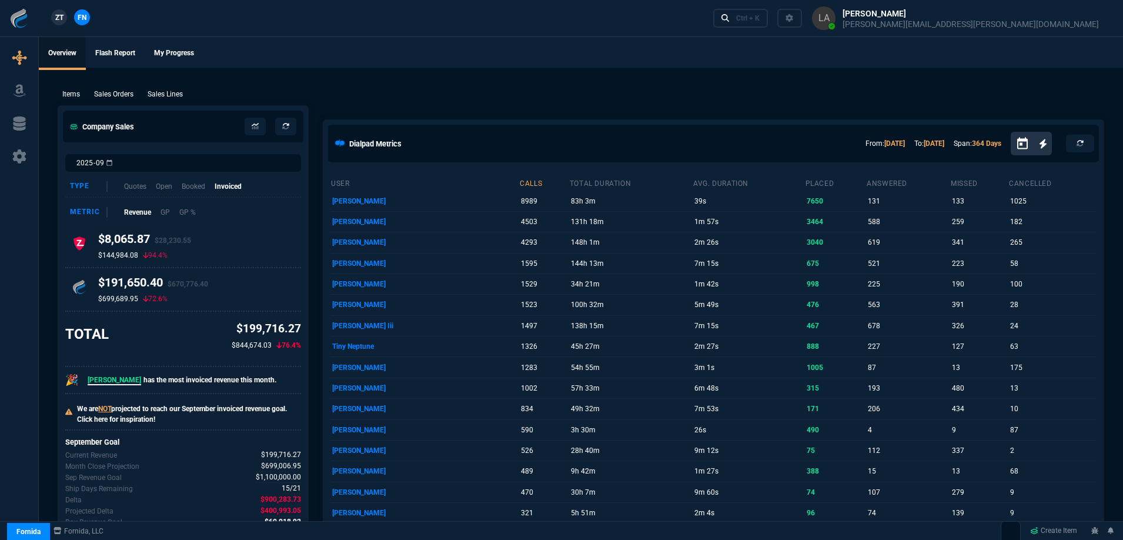
click at [168, 91] on p "Sales Lines" at bounding box center [165, 94] width 35 height 11
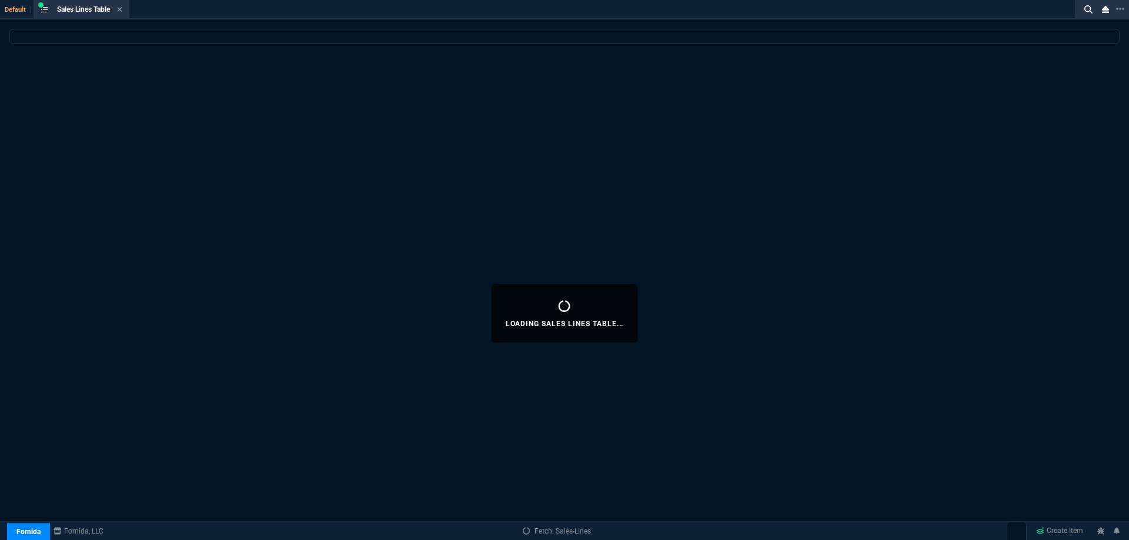
select select
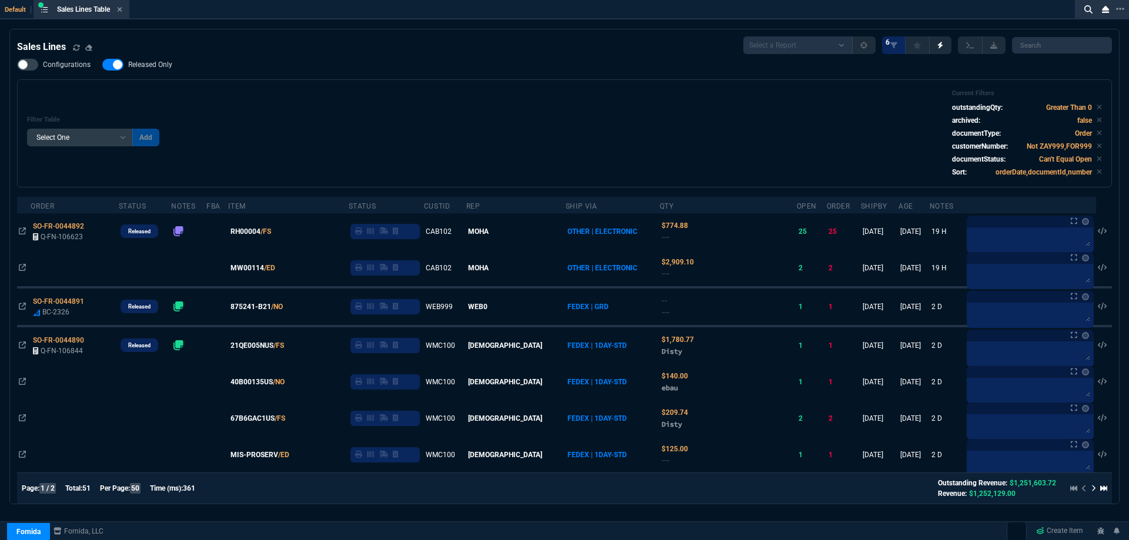
click at [157, 66] on span "Released Only" at bounding box center [150, 64] width 44 height 9
click at [102, 65] on input "Released Only" at bounding box center [102, 65] width 1 height 1
checkbox input "false"
click at [429, 81] on div "Filter Table Select One Add Filter () Age () ATS () Cond (itemVariantCode) Cust…" at bounding box center [564, 133] width 1095 height 108
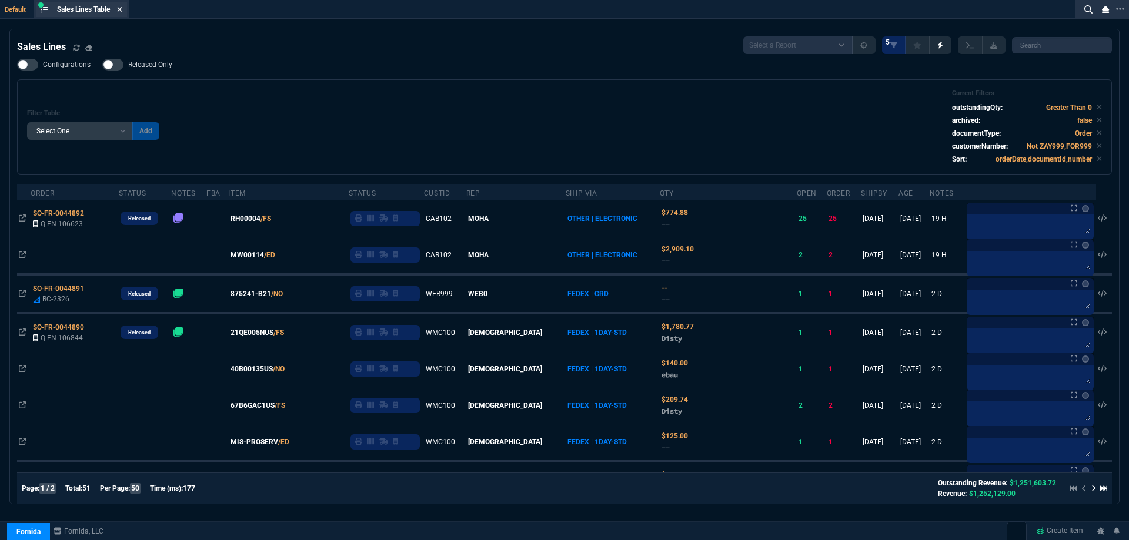
click at [121, 13] on fa-icon at bounding box center [119, 10] width 5 height 8
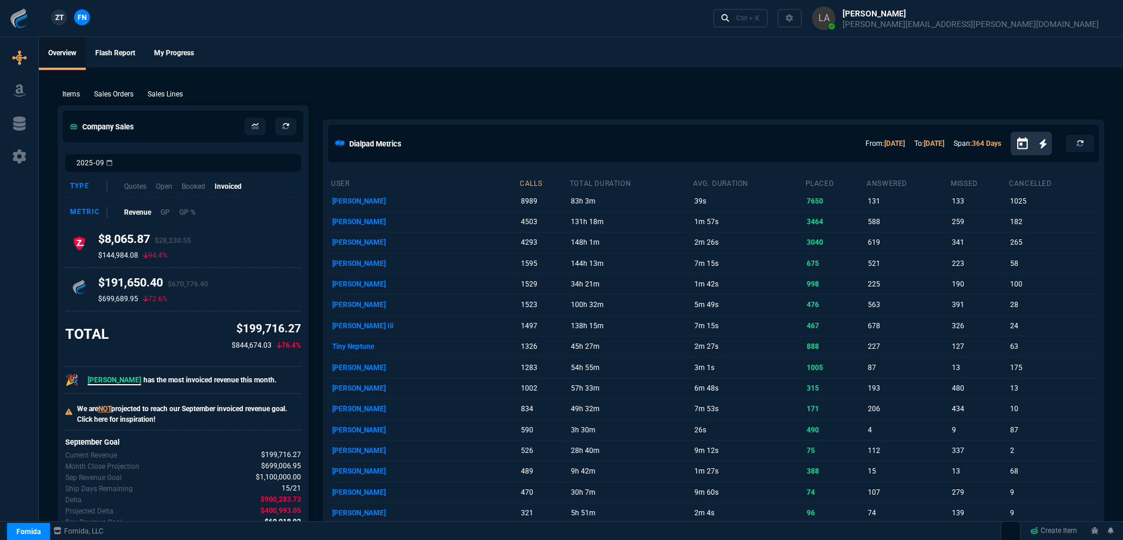
click at [58, 19] on span "ZT" at bounding box center [59, 17] width 8 height 11
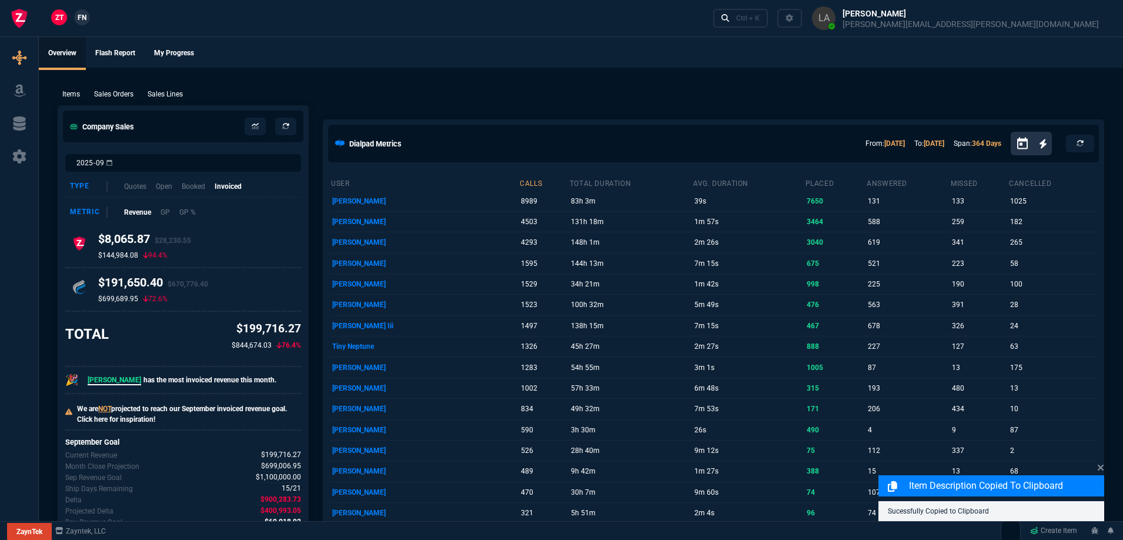
click at [169, 96] on p "Sales Lines" at bounding box center [165, 94] width 35 height 11
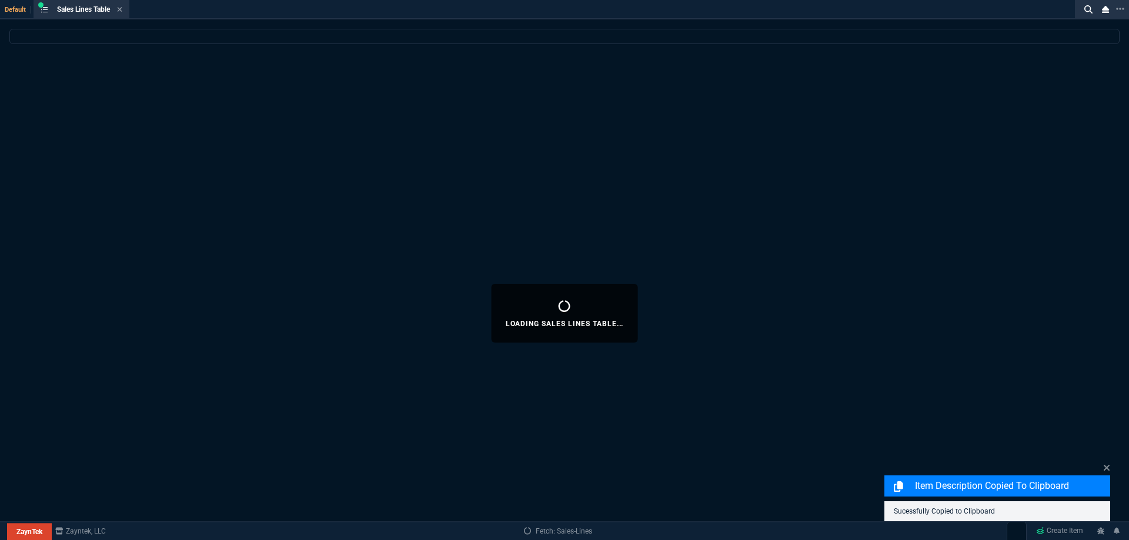
select select
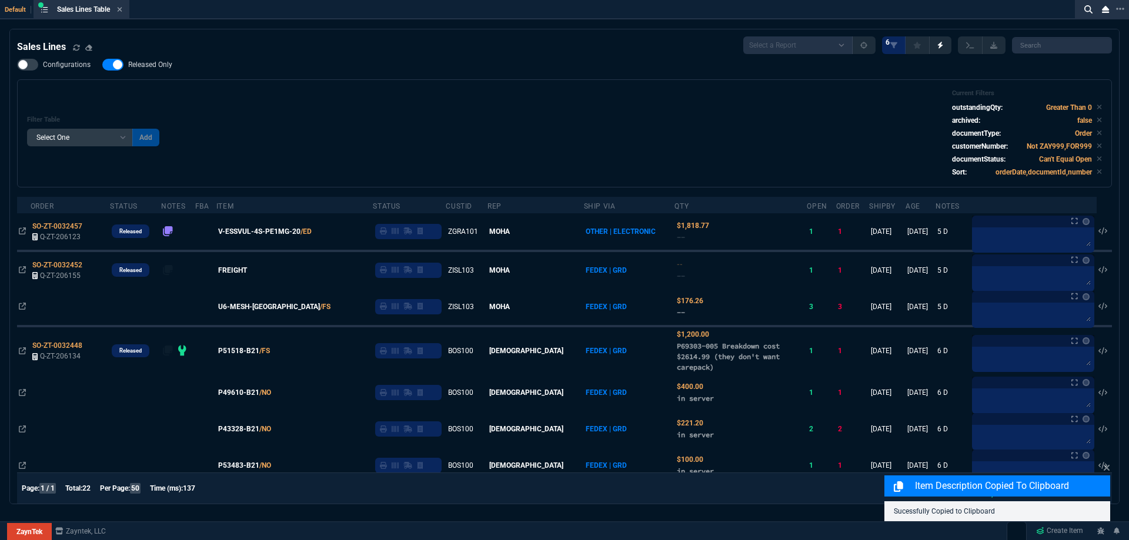
click at [158, 66] on span "Released Only" at bounding box center [150, 64] width 44 height 9
click at [102, 65] on input "Released Only" at bounding box center [102, 65] width 1 height 1
click at [337, 78] on div "Configurations Released Only Filter Table Select One Add Filter () Age () ATS (…" at bounding box center [564, 123] width 1095 height 129
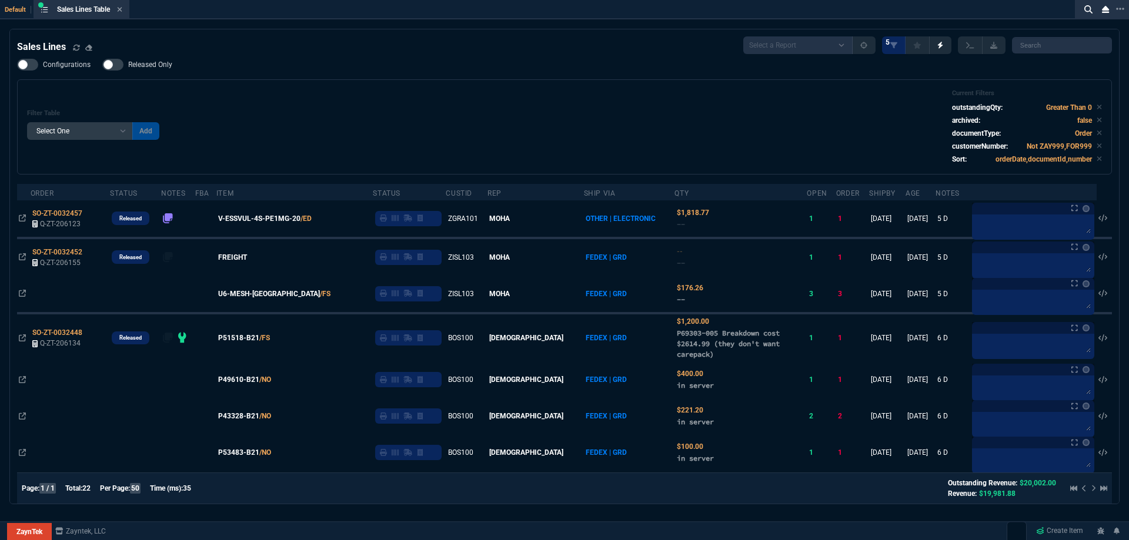
click at [168, 64] on span "Released Only" at bounding box center [150, 64] width 44 height 9
click at [102, 65] on input "Released Only" at bounding box center [102, 65] width 1 height 1
click at [394, 84] on div "Filter Table Select One Add Filter () Age () ATS () Cond (itemVariantCode) Cust…" at bounding box center [564, 126] width 1095 height 95
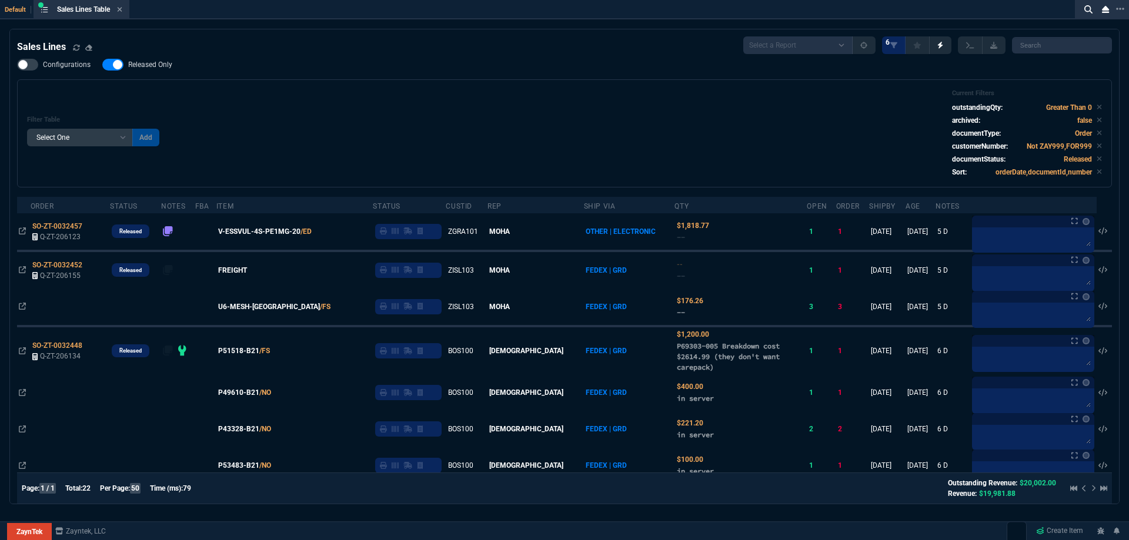
click at [128, 63] on span "Released Only" at bounding box center [150, 64] width 44 height 9
click at [102, 65] on input "Released Only" at bounding box center [102, 65] width 1 height 1
click at [446, 72] on div "Configurations Released Only Filter Table Select One Add Filter () Age () ATS (…" at bounding box center [564, 123] width 1095 height 129
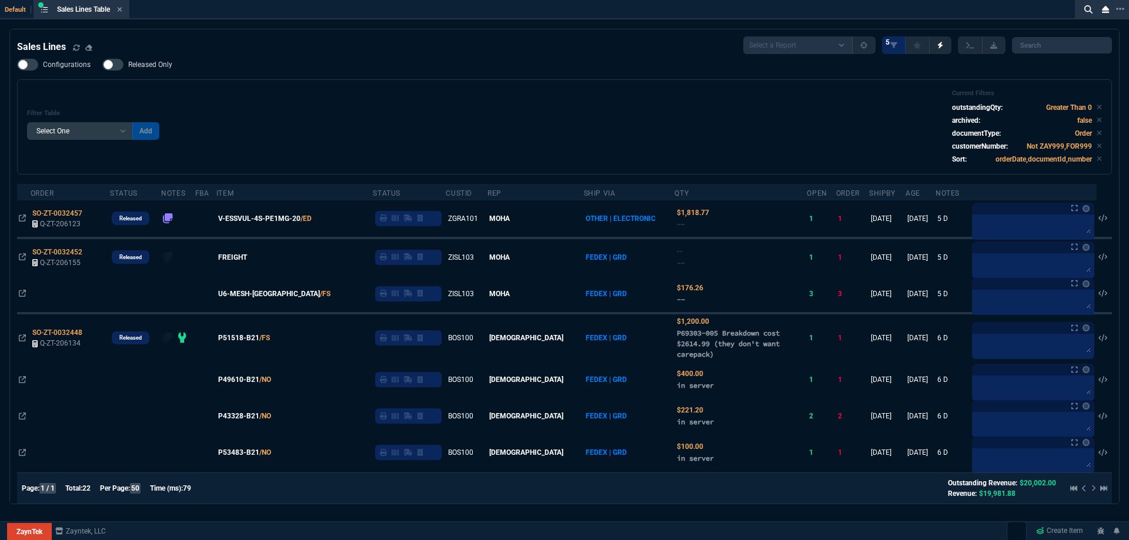
click at [163, 64] on span "Released Only" at bounding box center [150, 64] width 44 height 9
click at [102, 65] on input "Released Only" at bounding box center [102, 65] width 1 height 1
click at [300, 82] on div "Filter Table Select One Add Filter () Age () ATS () Cond (itemVariantCode) Cust…" at bounding box center [564, 126] width 1095 height 95
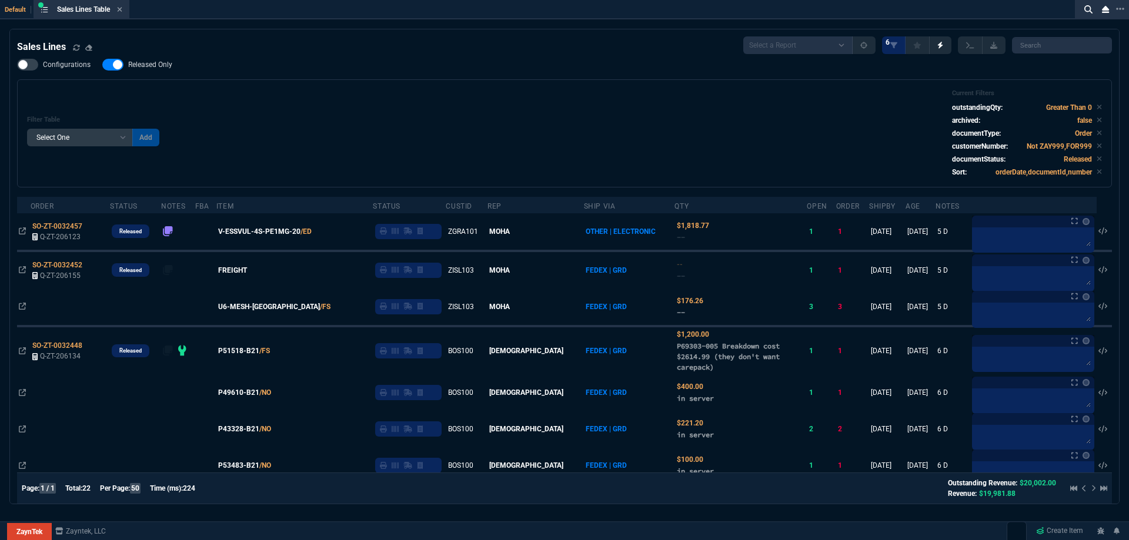
click at [141, 62] on span "Released Only" at bounding box center [150, 64] width 44 height 9
click at [102, 65] on input "Released Only" at bounding box center [102, 65] width 1 height 1
checkbox input "false"
click at [409, 114] on div "Filter Table Select One Add Filter () Age () ATS () Cond (itemVariantCode) Cust…" at bounding box center [564, 133] width 1075 height 88
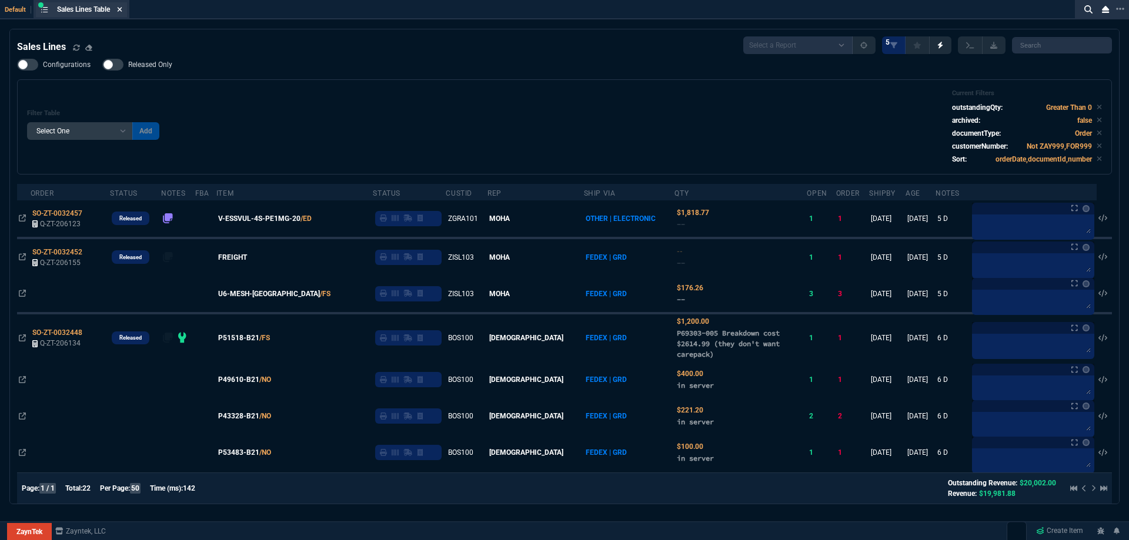
click at [119, 11] on icon at bounding box center [119, 9] width 5 height 7
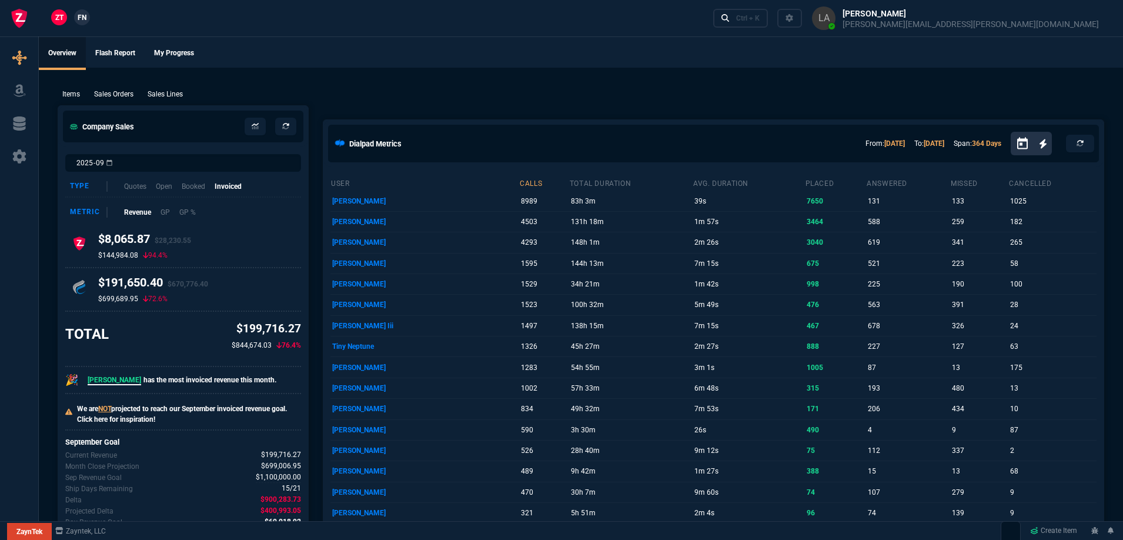
click at [81, 18] on span "FN" at bounding box center [82, 17] width 9 height 11
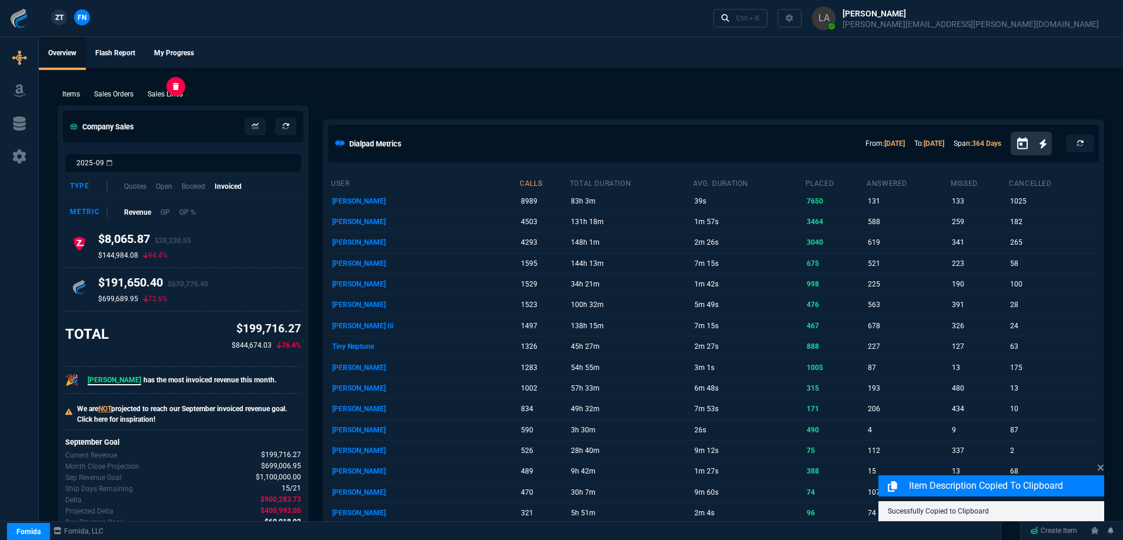
click at [172, 93] on p "Sales Lines" at bounding box center [165, 94] width 35 height 11
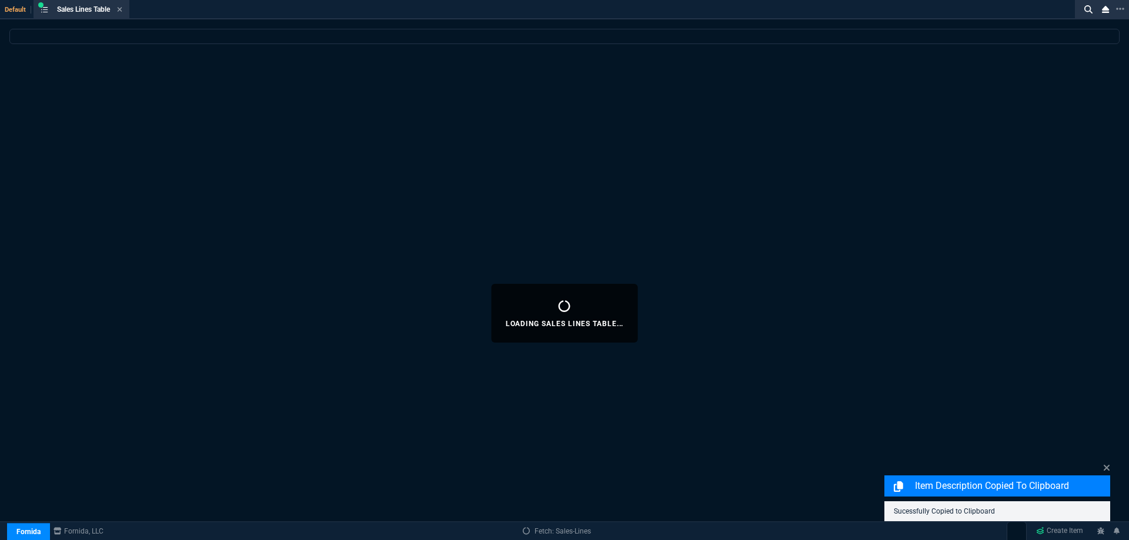
select select
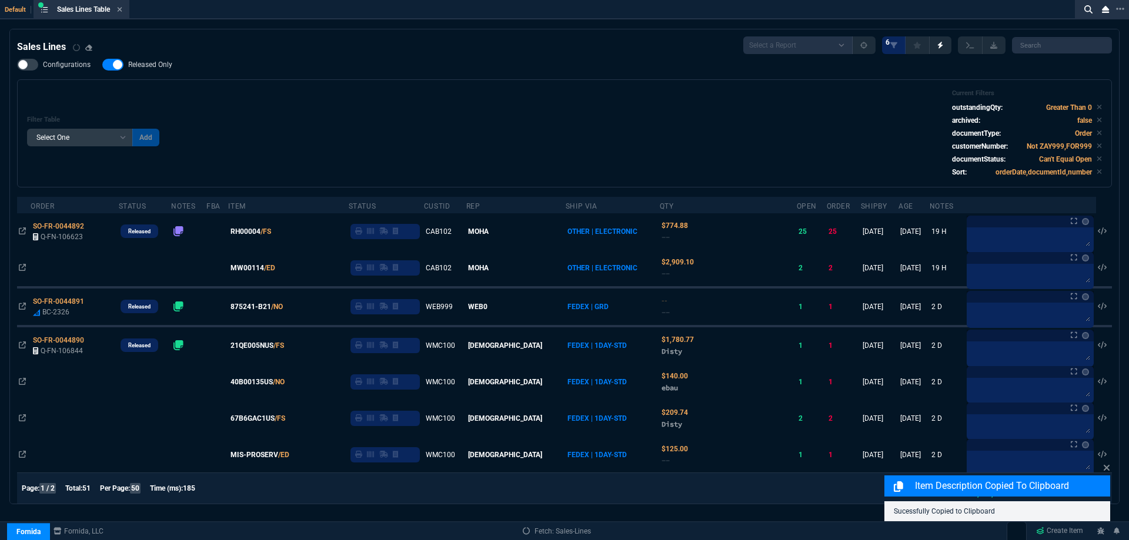
click at [148, 66] on span "Released Only" at bounding box center [150, 64] width 44 height 9
click at [102, 65] on input "Released Only" at bounding box center [102, 65] width 1 height 1
checkbox input "false"
click at [429, 98] on div "Filter Table Select One Add Filter () Age () ATS () Cond (itemVariantCode) Cust…" at bounding box center [564, 133] width 1075 height 88
